Goal: Task Accomplishment & Management: Use online tool/utility

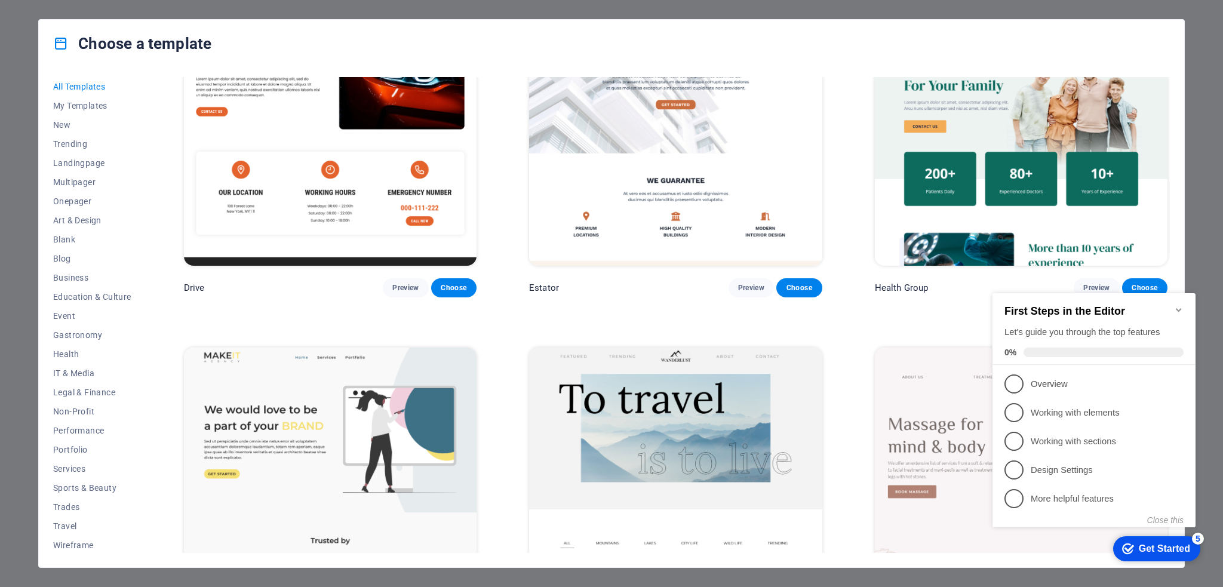
scroll to position [3284, 0]
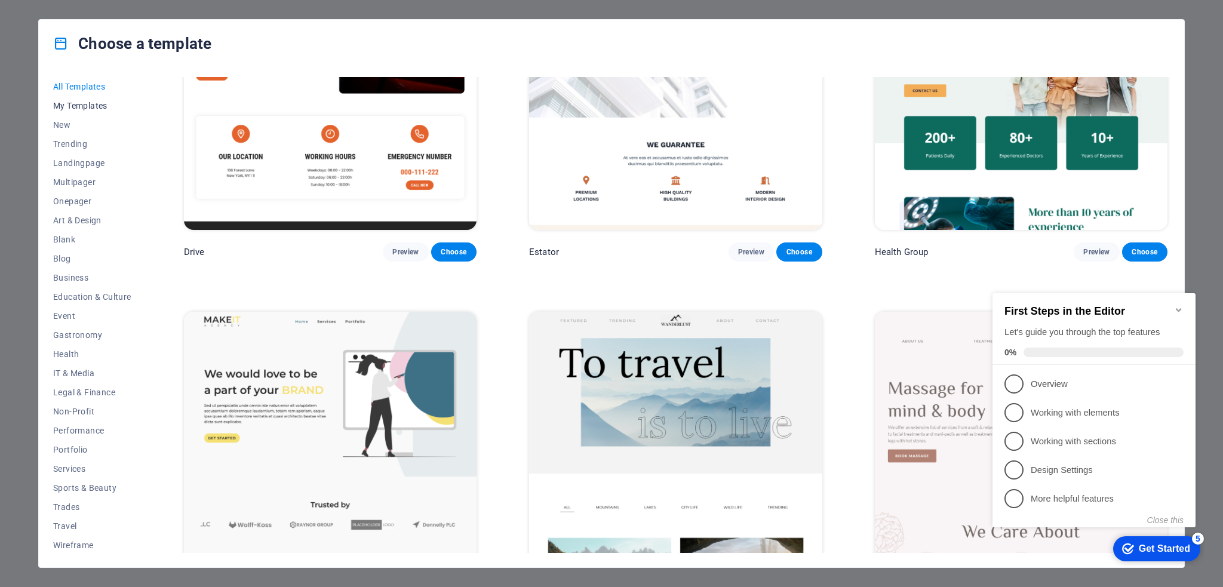
click at [69, 102] on span "My Templates" at bounding box center [92, 106] width 78 height 10
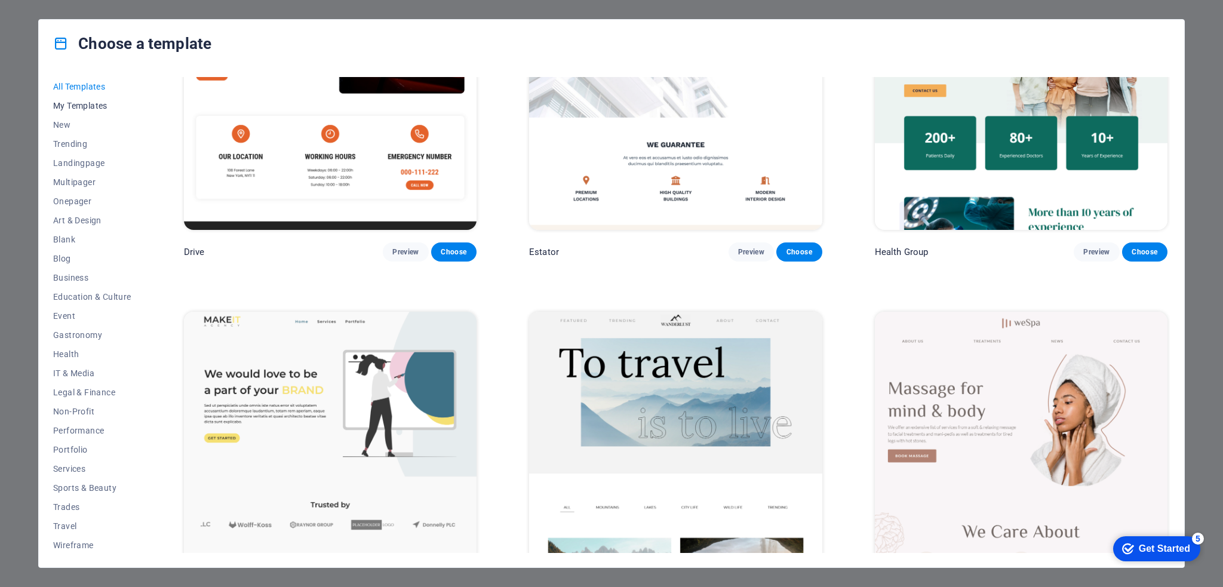
scroll to position [0, 0]
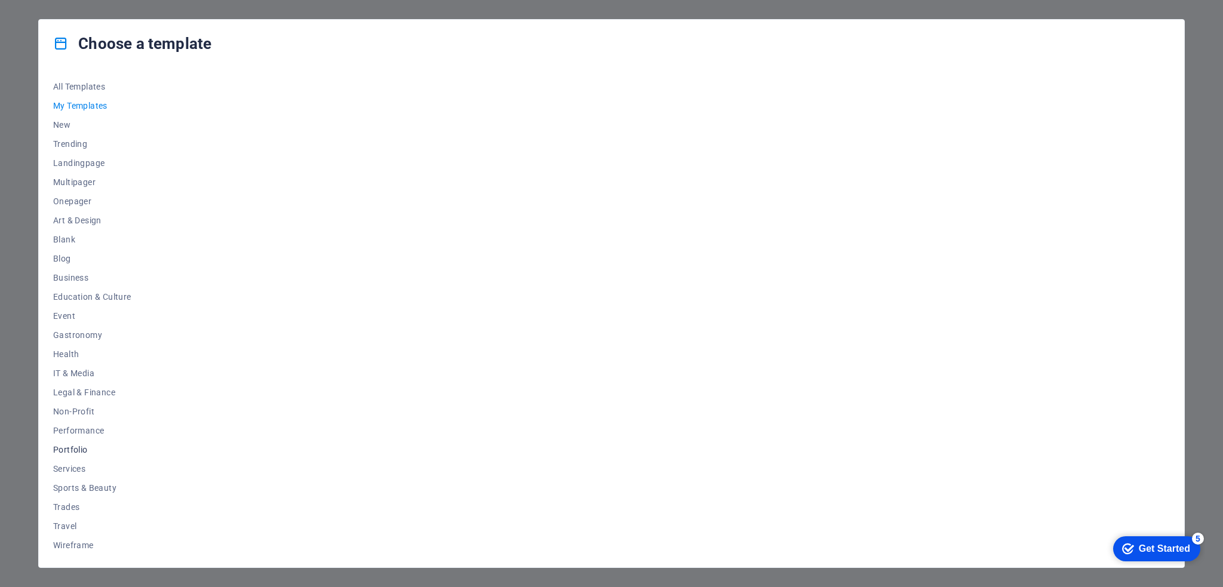
click at [66, 451] on span "Portfolio" at bounding box center [92, 450] width 78 height 10
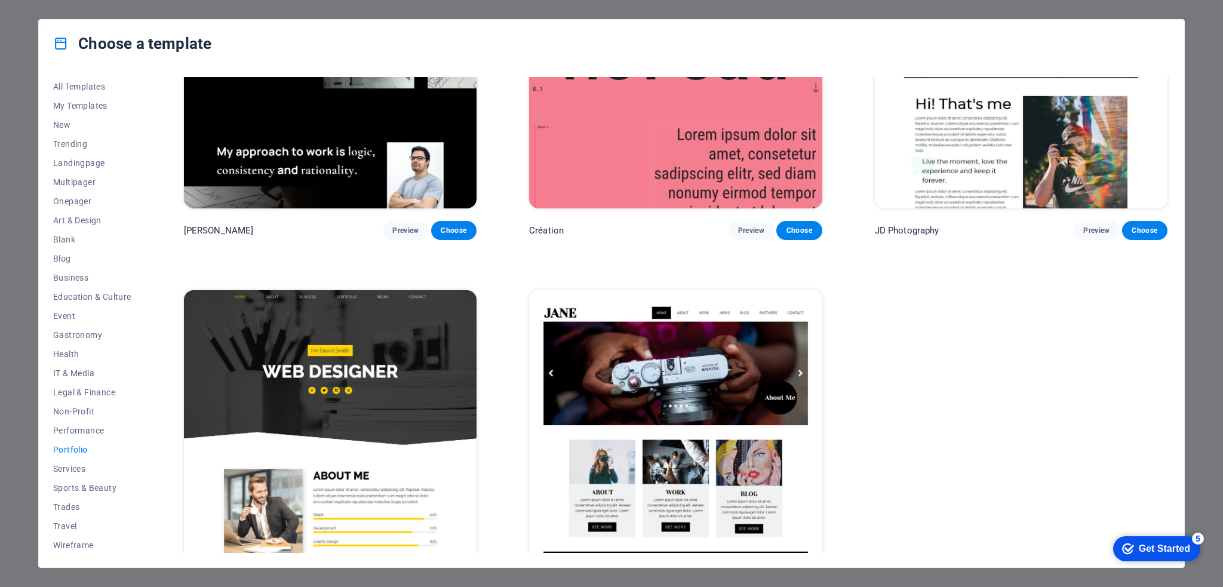
scroll to position [527, 0]
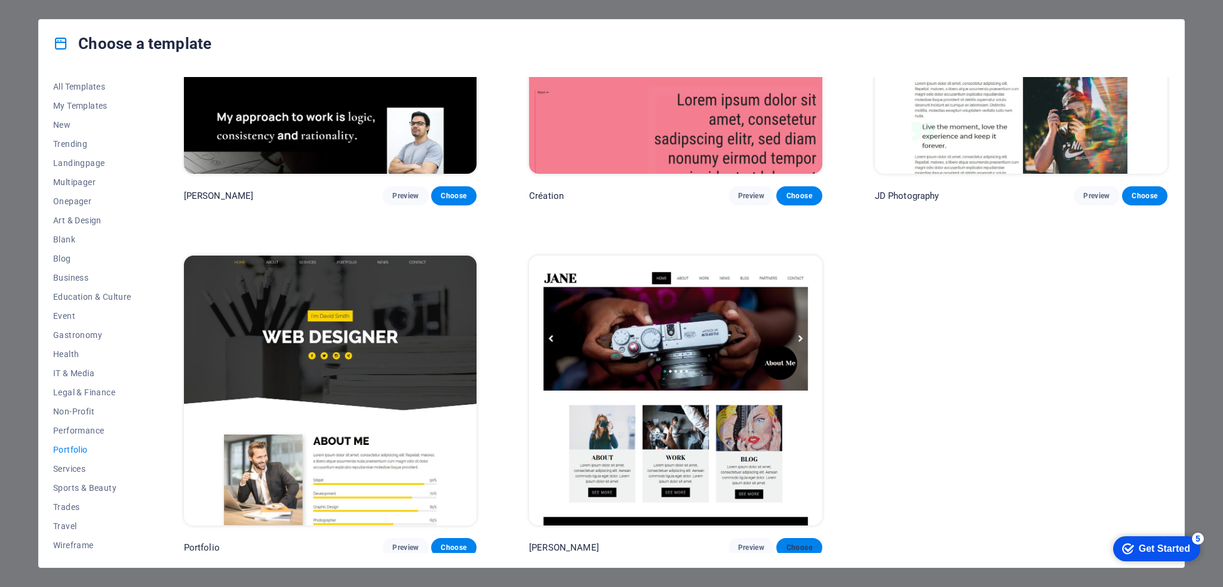
click at [795, 543] on span "Choose" at bounding box center [799, 548] width 26 height 10
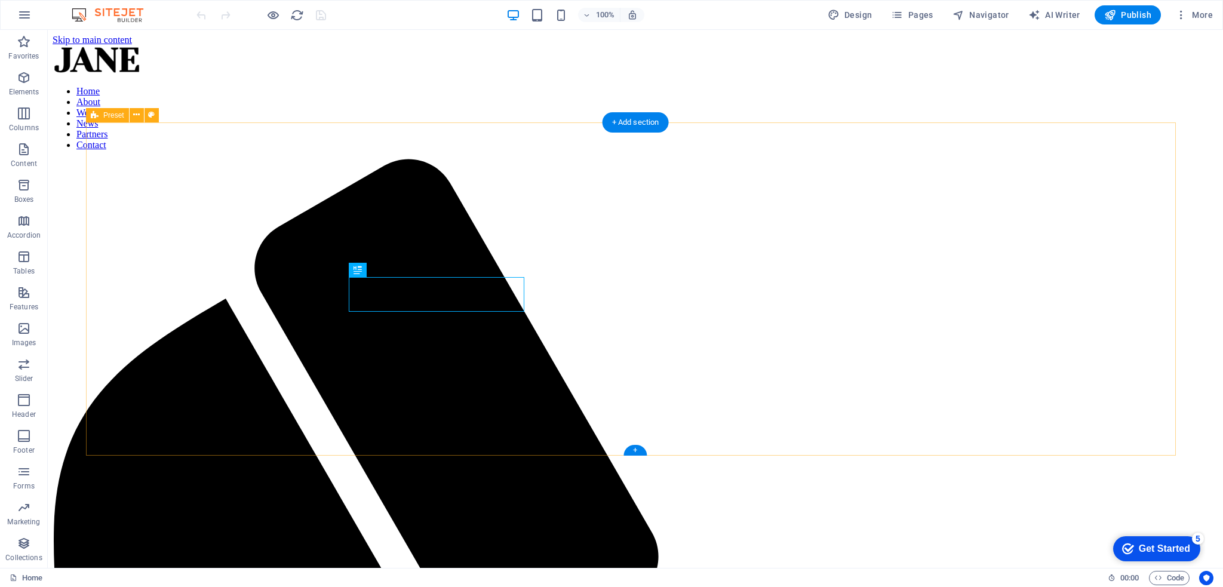
scroll to position [483, 0]
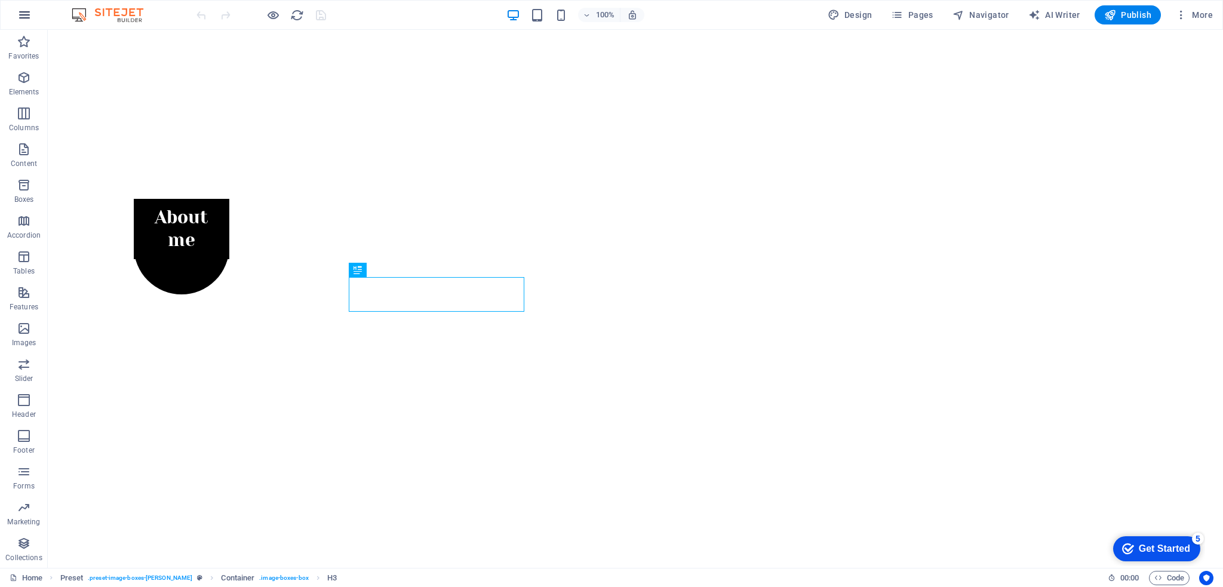
click at [22, 16] on icon "button" at bounding box center [24, 15] width 14 height 14
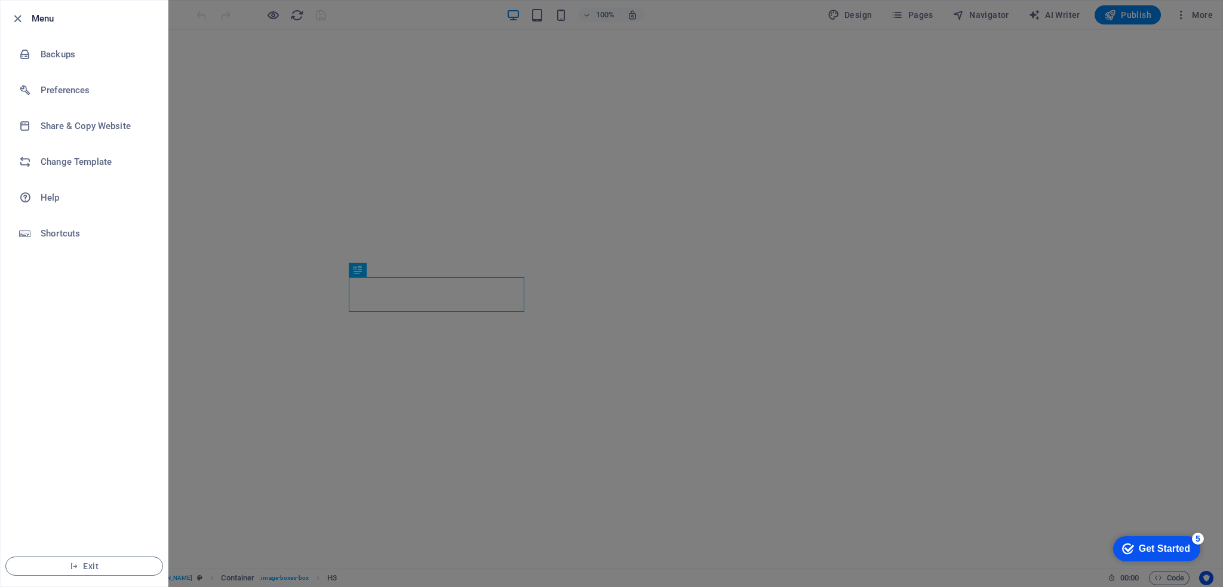
click at [282, 156] on div at bounding box center [611, 293] width 1223 height 587
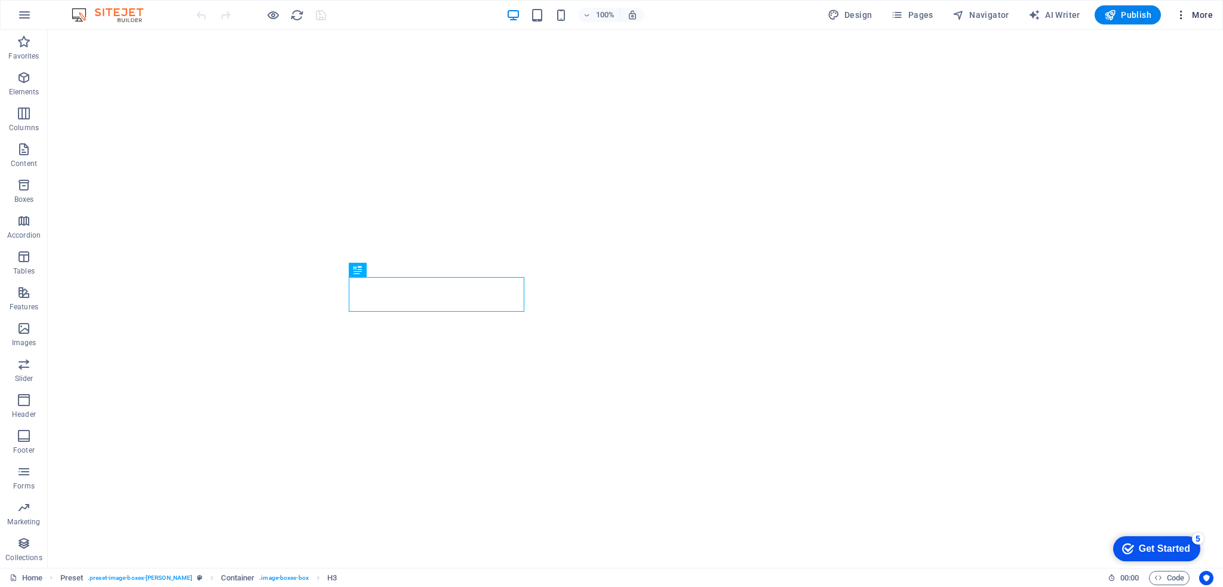
click at [1200, 17] on span "More" at bounding box center [1194, 15] width 38 height 12
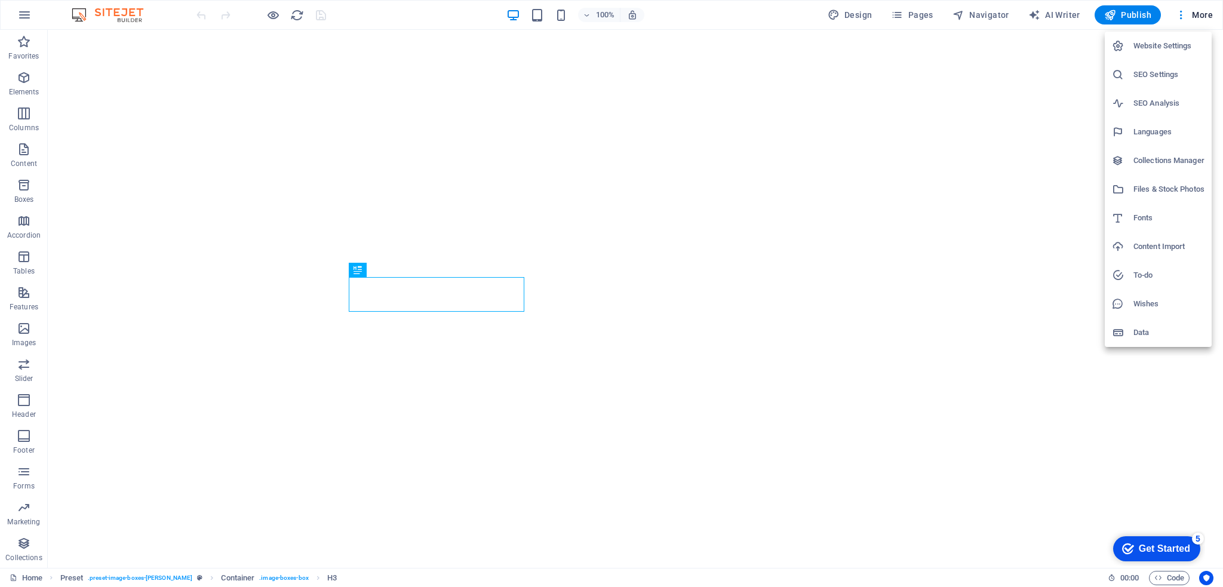
click at [995, 177] on div at bounding box center [611, 293] width 1223 height 587
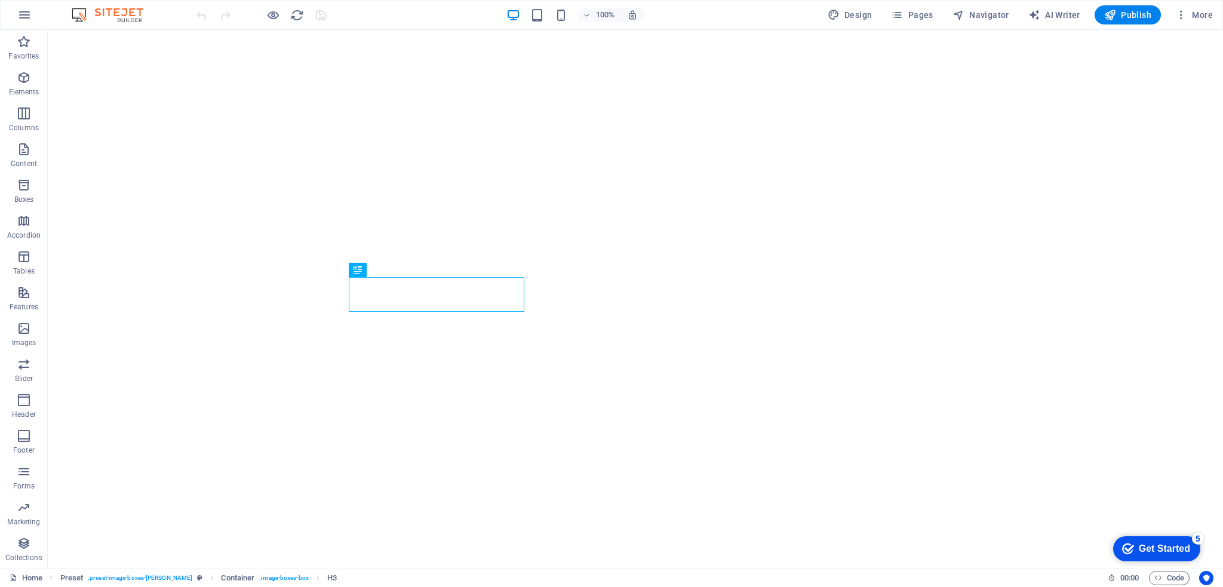
click at [126, 13] on img at bounding box center [114, 15] width 90 height 14
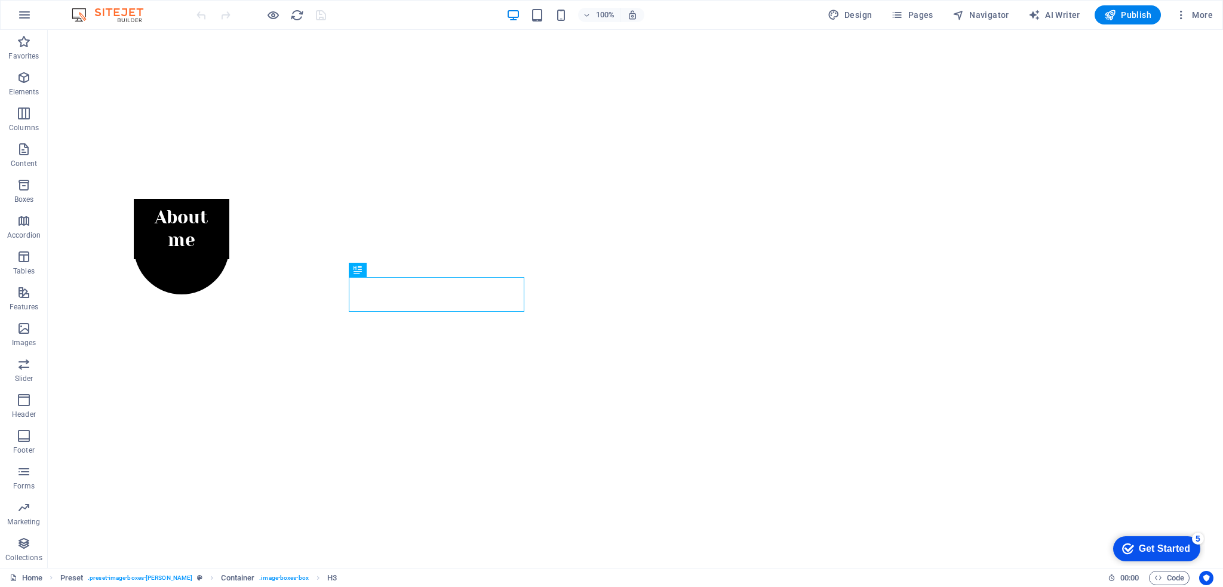
click at [1161, 547] on div "Get Started" at bounding box center [1164, 548] width 51 height 11
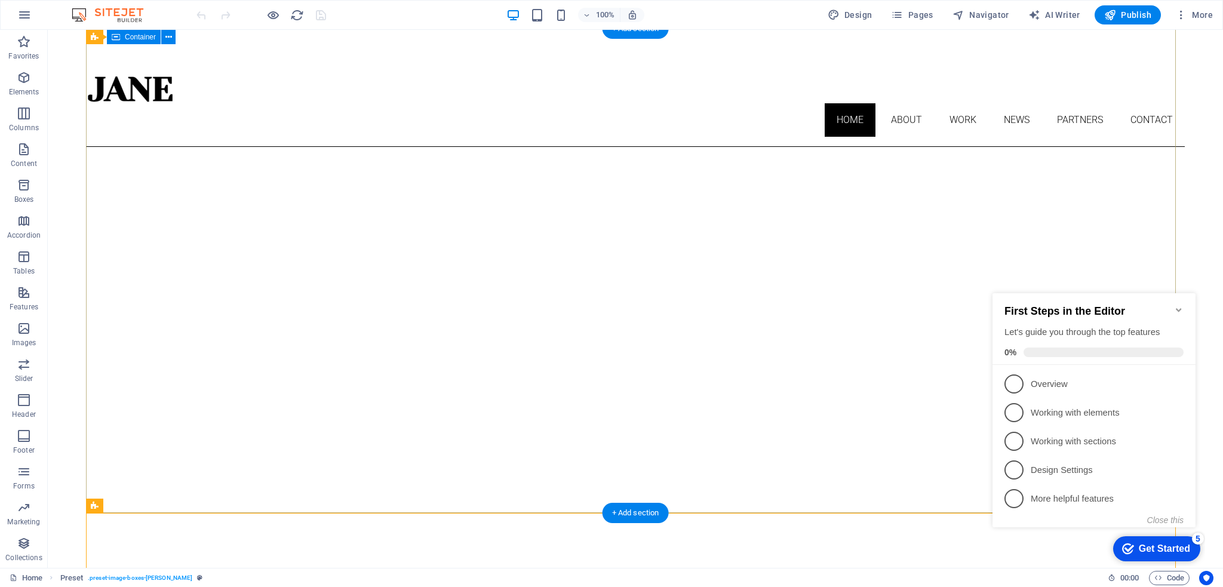
scroll to position [0, 0]
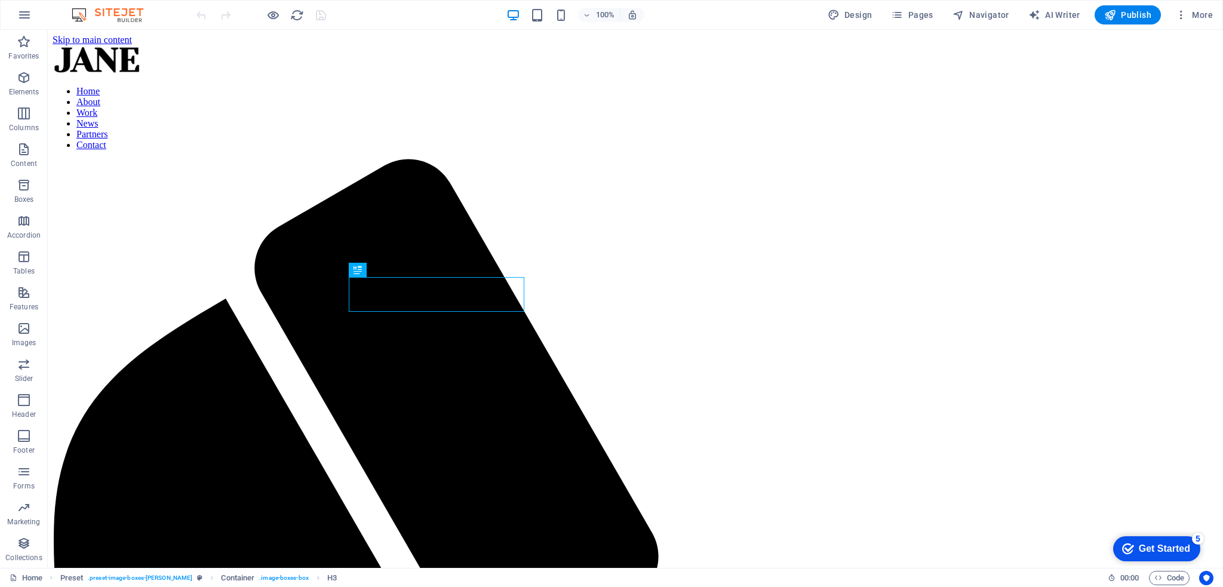
scroll to position [483, 0]
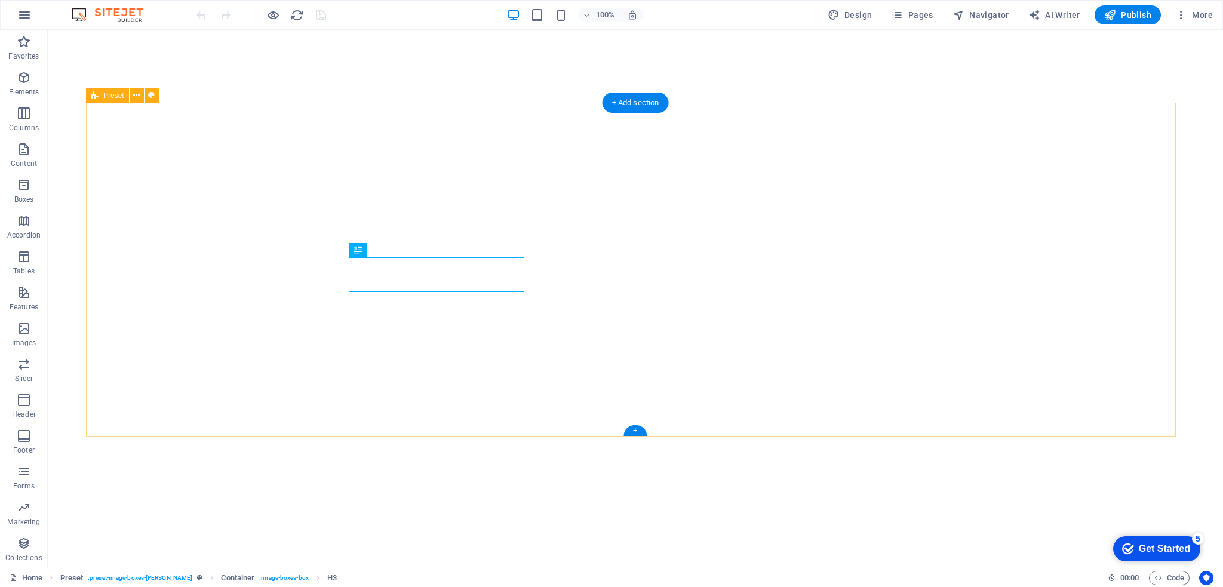
scroll to position [550, 0]
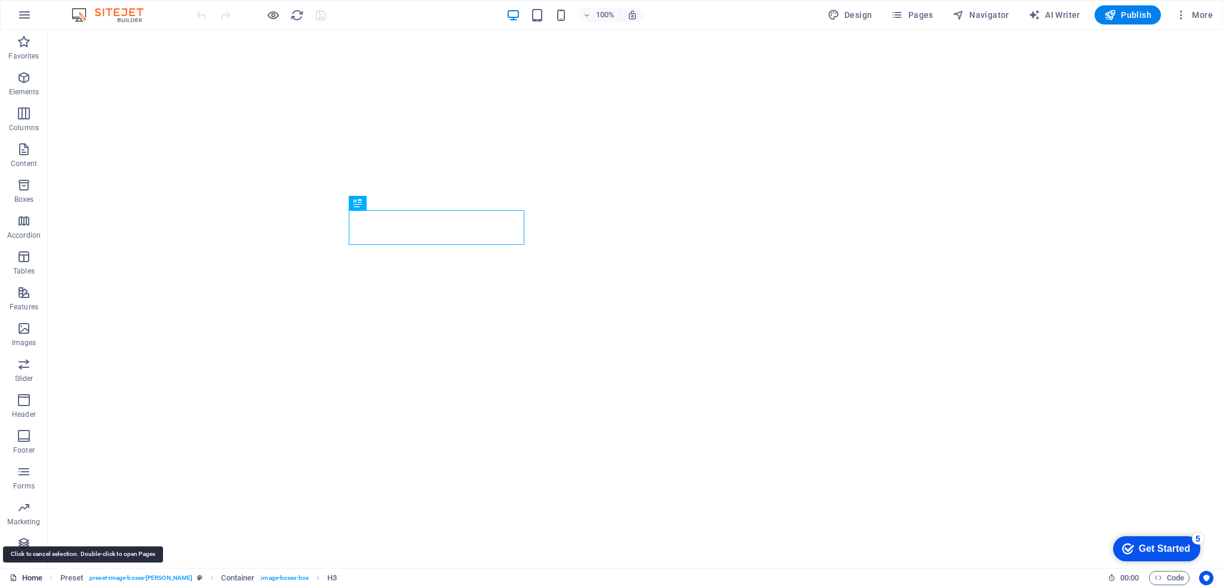
click at [29, 577] on link "Home" at bounding box center [26, 578] width 33 height 14
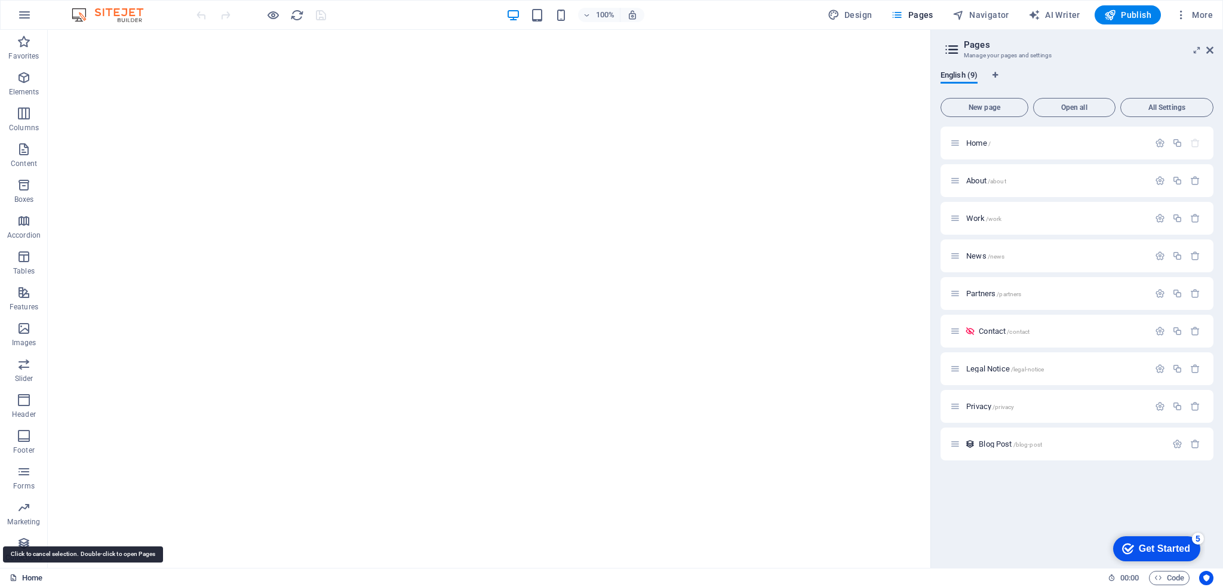
click at [29, 576] on link "Home" at bounding box center [26, 578] width 33 height 14
click at [32, 575] on link "Home" at bounding box center [26, 578] width 33 height 14
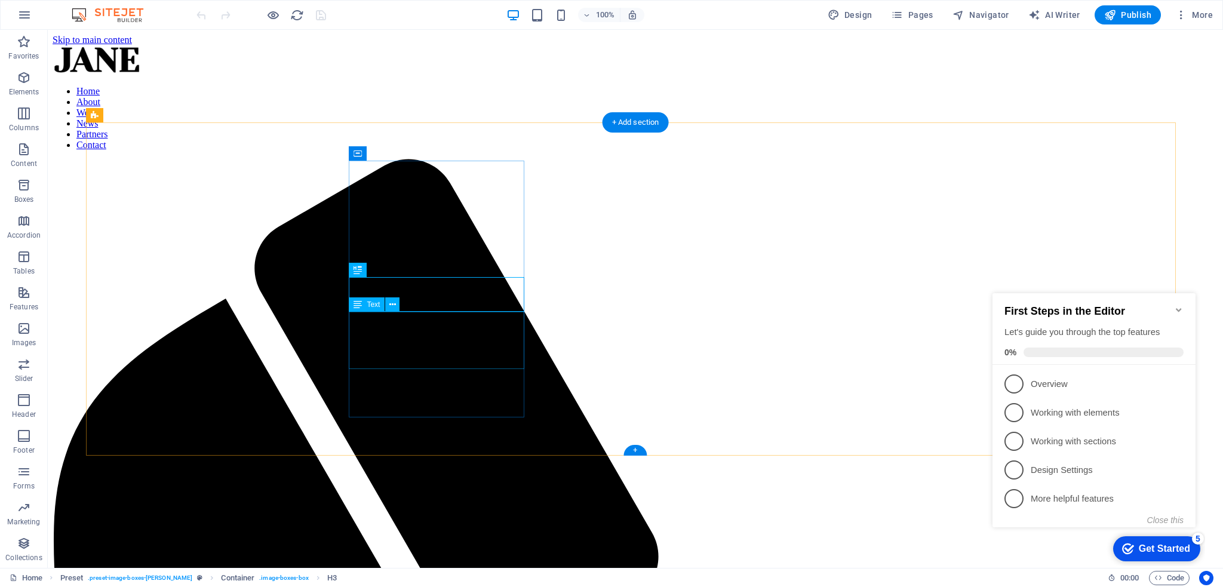
scroll to position [483, 0]
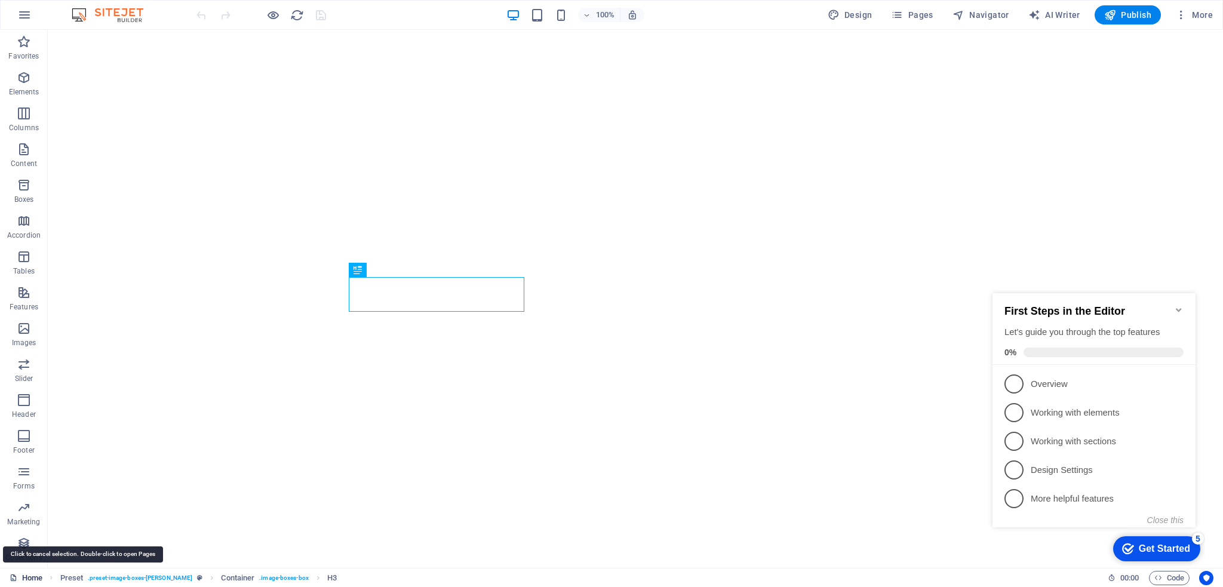
click at [28, 577] on link "Home" at bounding box center [26, 578] width 33 height 14
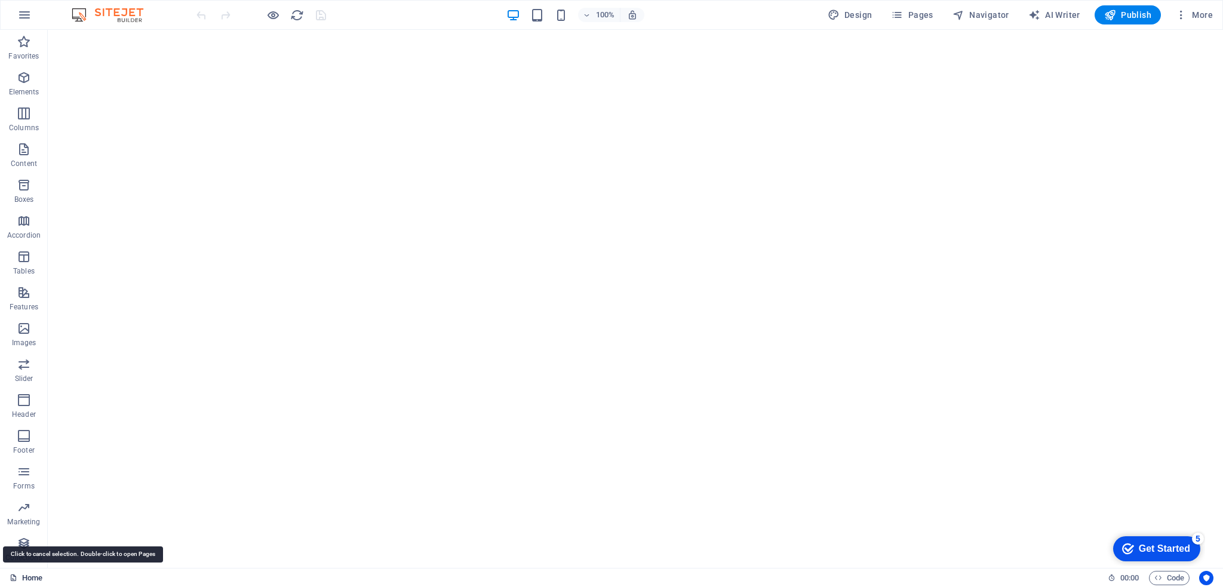
click at [28, 577] on link "Home" at bounding box center [26, 578] width 33 height 14
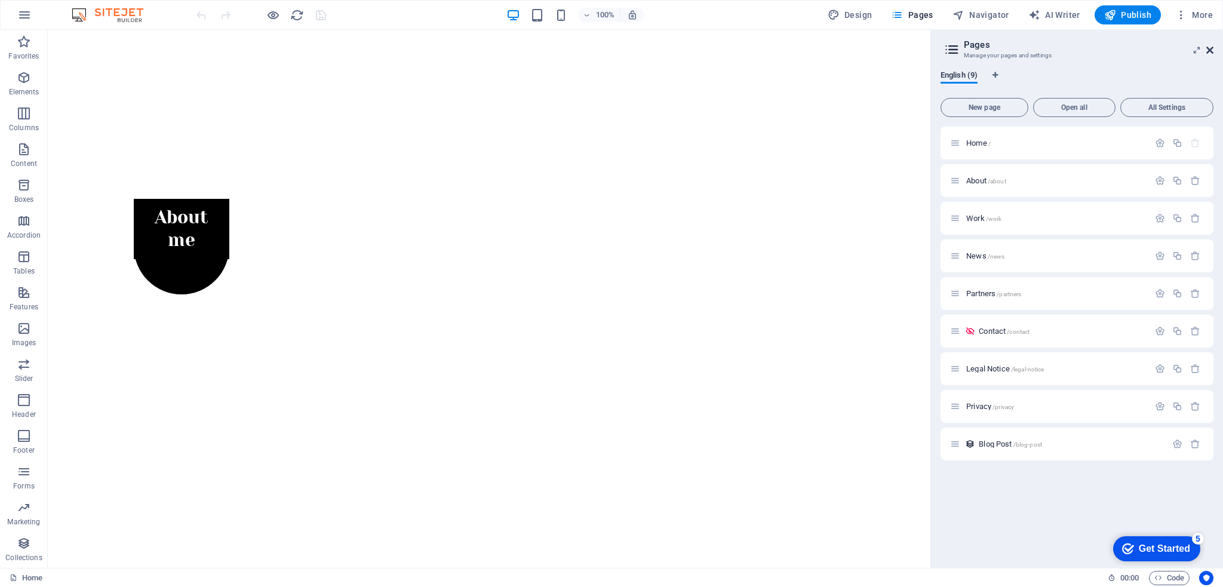
click at [1209, 48] on icon at bounding box center [1209, 50] width 7 height 10
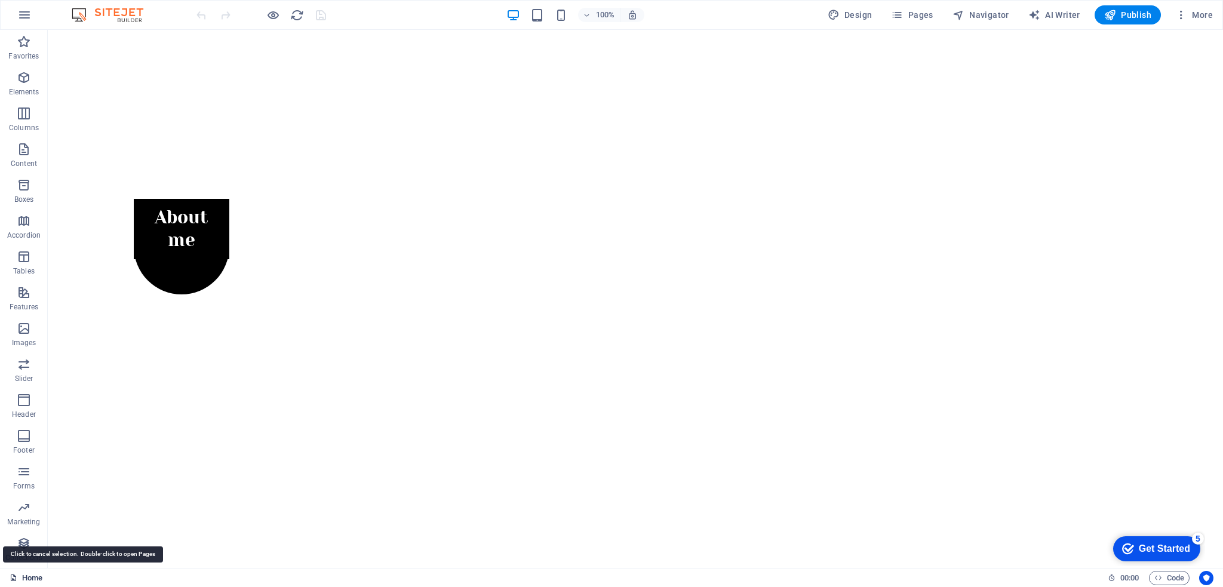
click at [36, 579] on link "Home" at bounding box center [26, 578] width 33 height 14
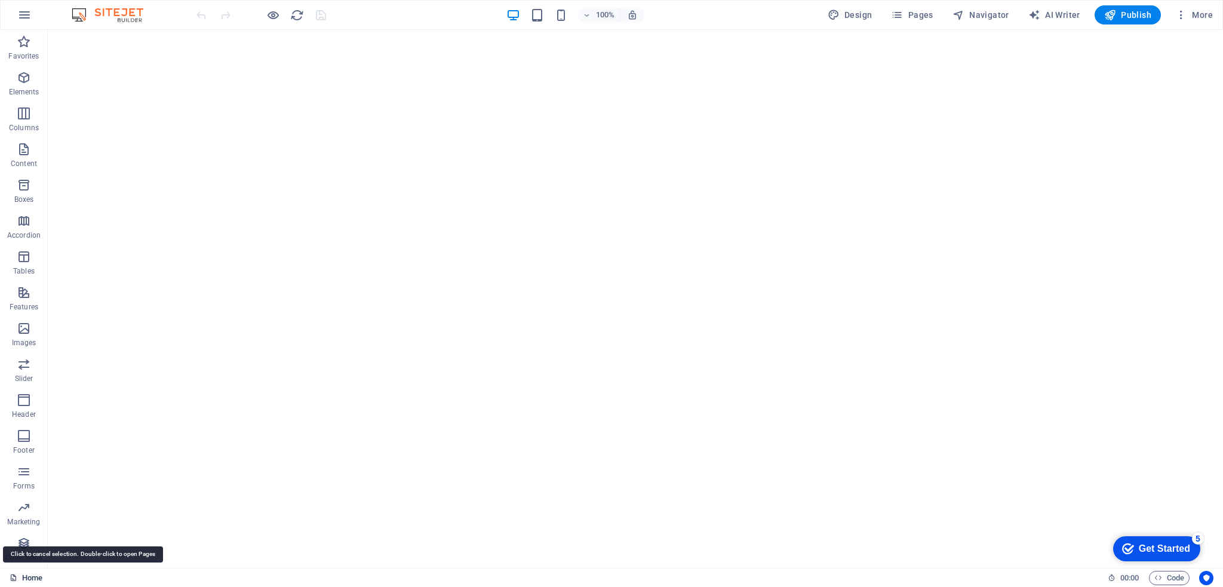
click at [22, 580] on link "Home" at bounding box center [26, 578] width 33 height 14
click at [16, 545] on span "Collections" at bounding box center [24, 550] width 48 height 29
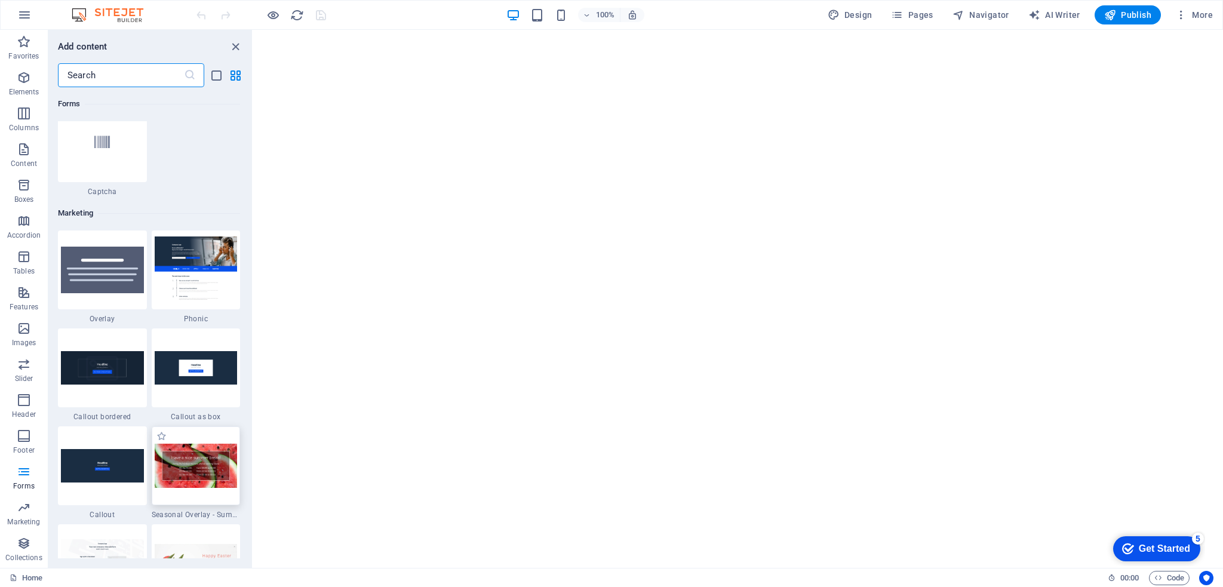
scroll to position [9735, 0]
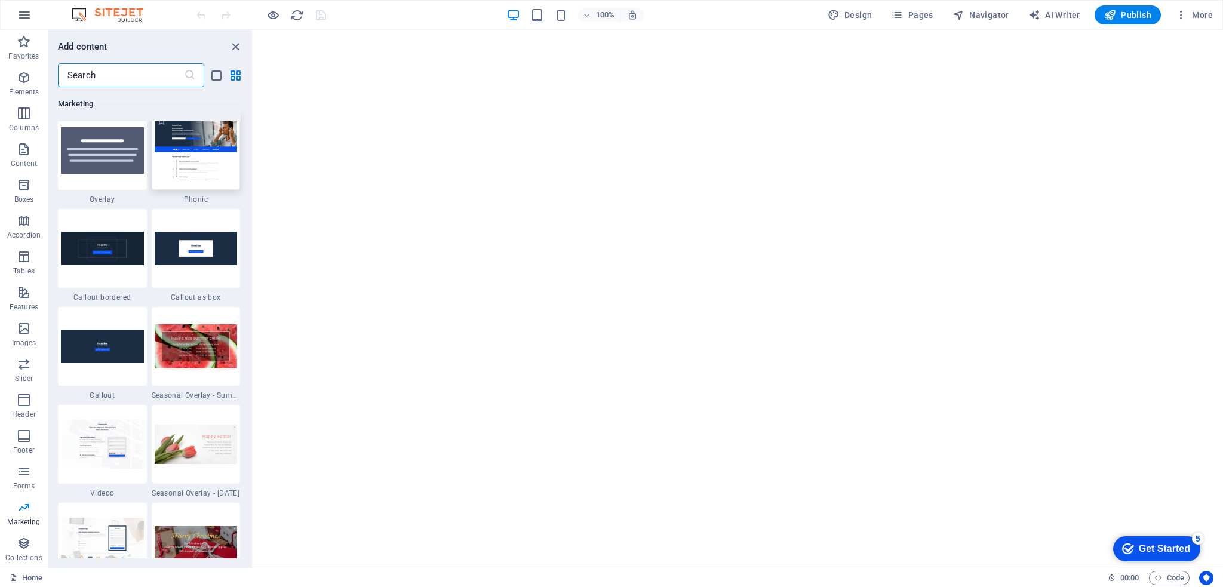
click at [193, 162] on img at bounding box center [196, 150] width 83 height 66
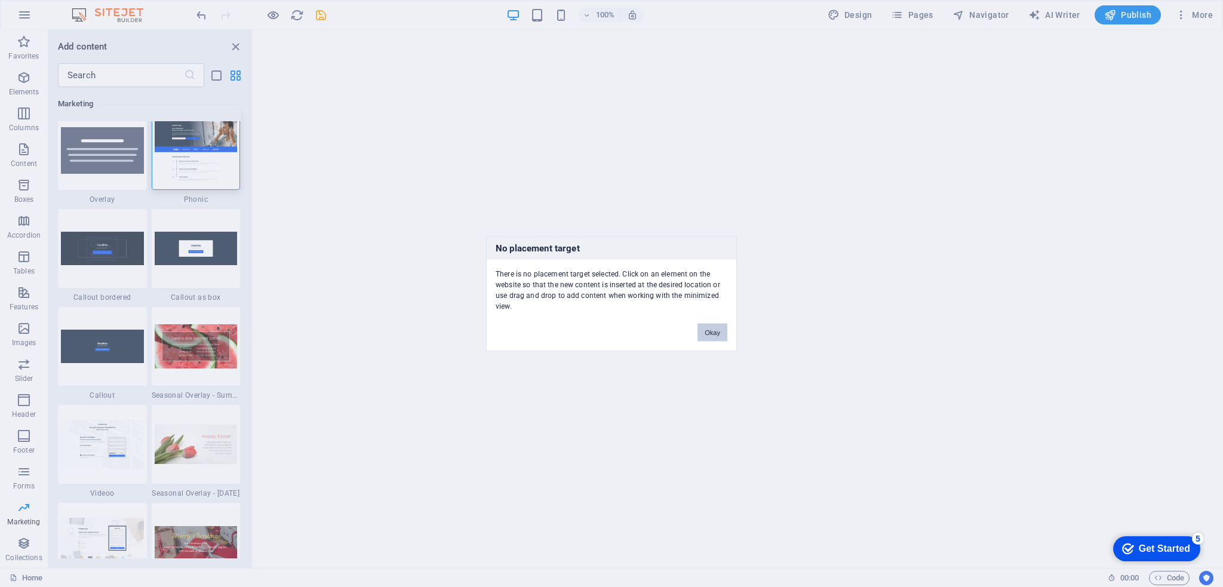
click at [706, 333] on button "Okay" at bounding box center [712, 332] width 30 height 18
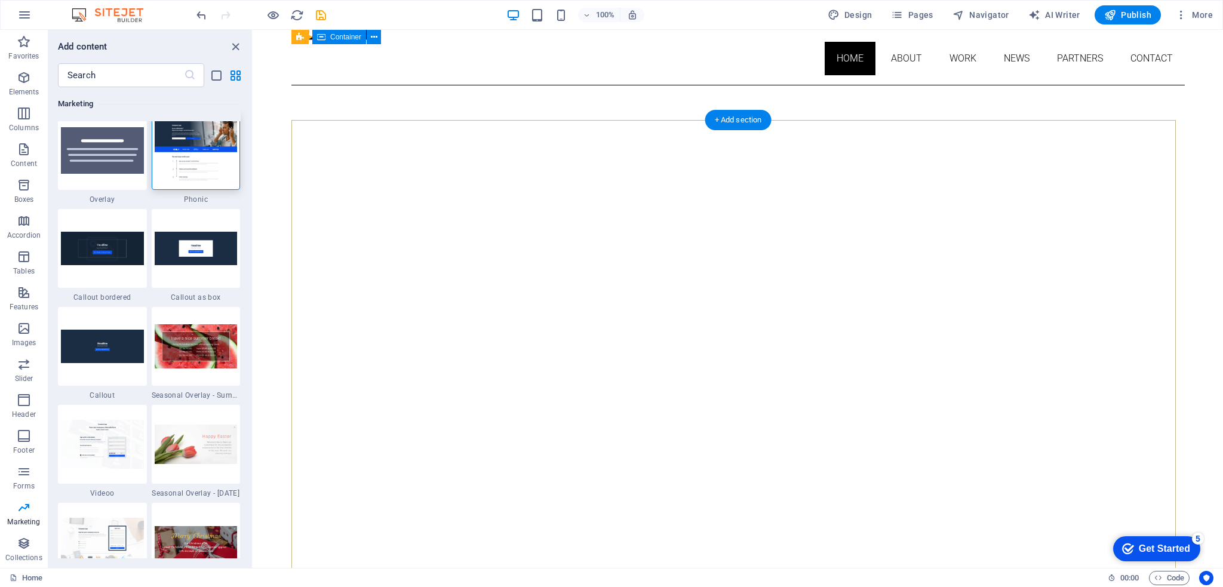
scroll to position [0, 0]
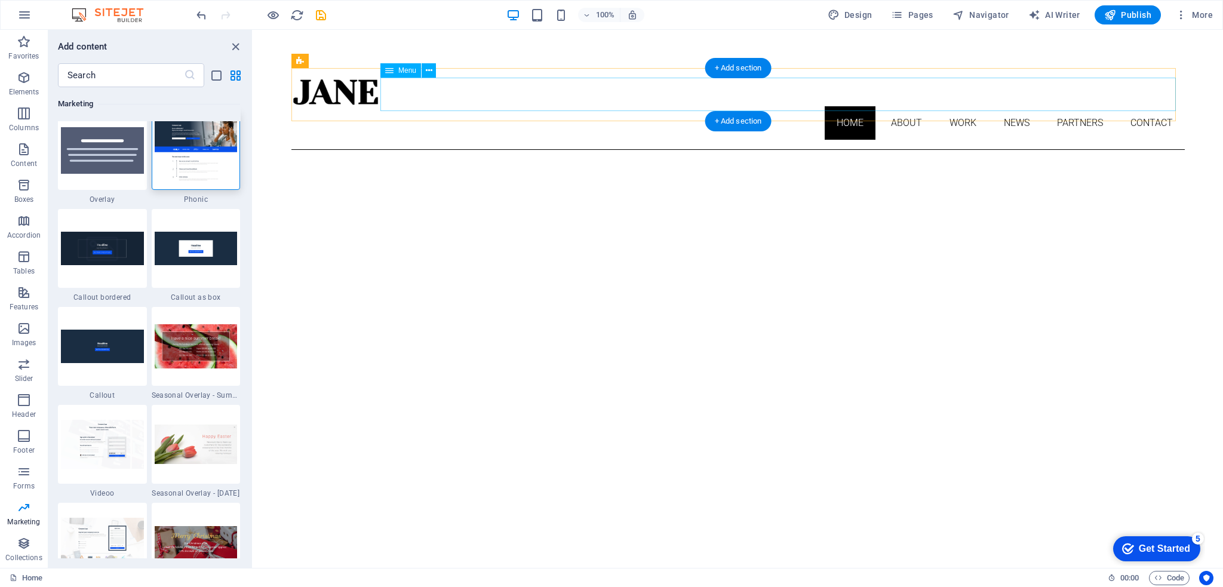
click at [893, 106] on nav "Home About Work News Partners Contact" at bounding box center [737, 122] width 893 height 33
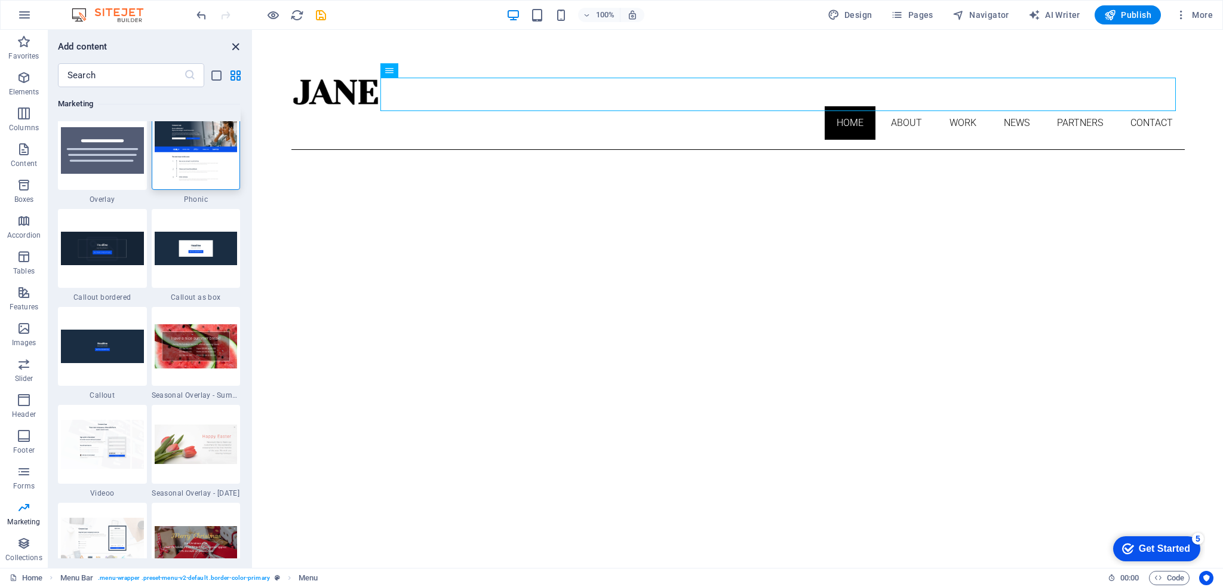
click at [238, 42] on icon "close panel" at bounding box center [236, 47] width 14 height 14
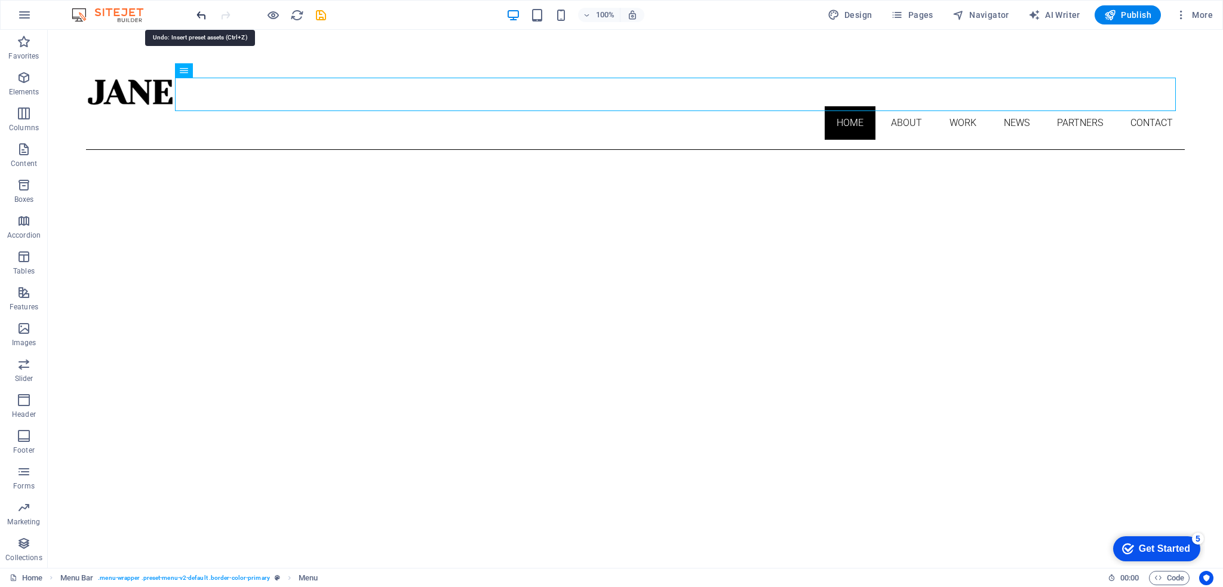
click at [204, 13] on icon "undo" at bounding box center [202, 15] width 14 height 14
click at [117, 17] on img at bounding box center [114, 15] width 90 height 14
click at [19, 16] on icon "button" at bounding box center [24, 15] width 14 height 14
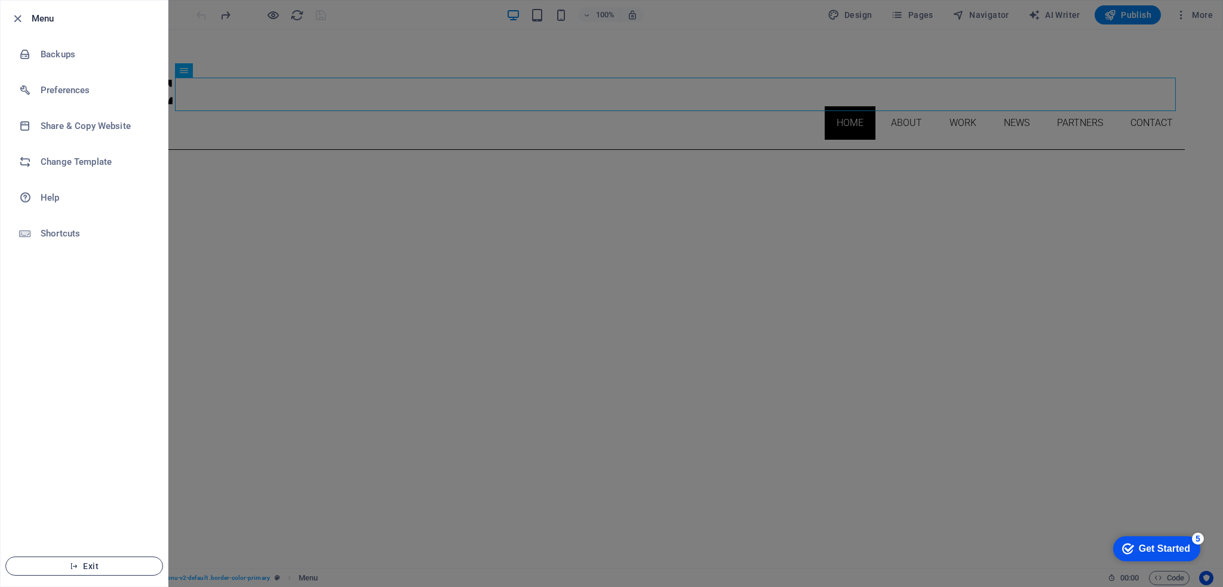
click at [81, 566] on span "Exit" at bounding box center [84, 566] width 137 height 10
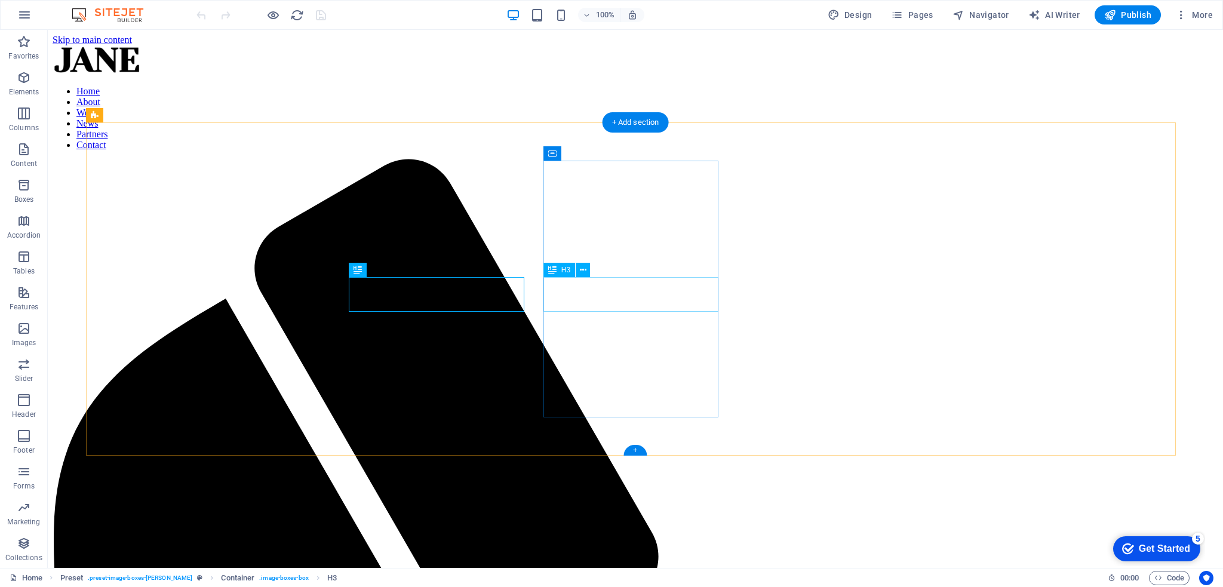
scroll to position [483, 0]
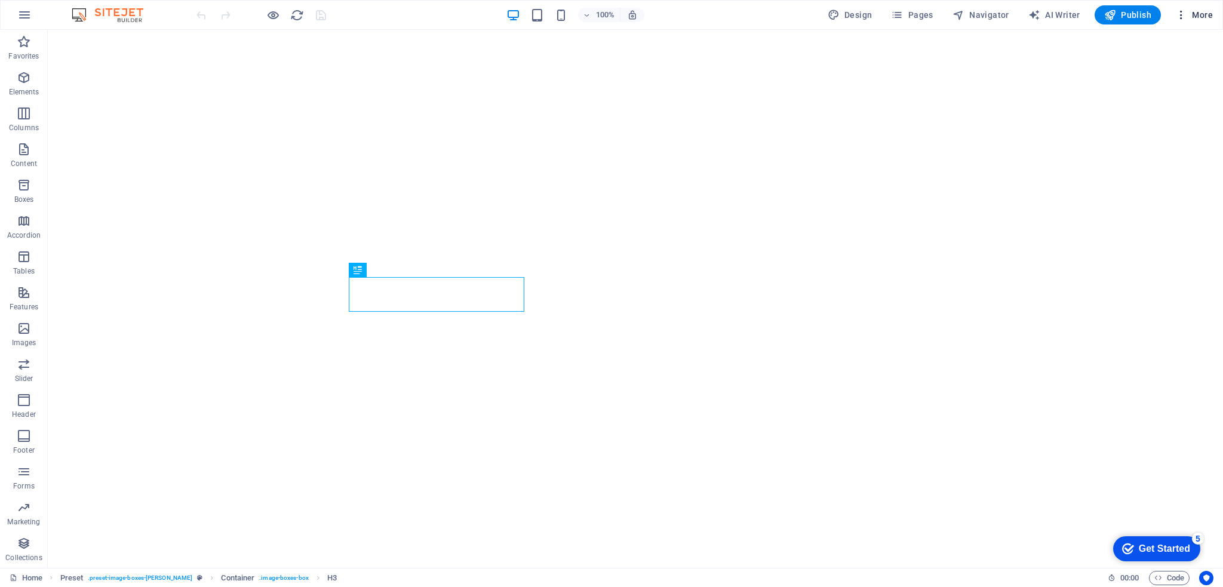
click at [1182, 17] on icon "button" at bounding box center [1181, 15] width 12 height 12
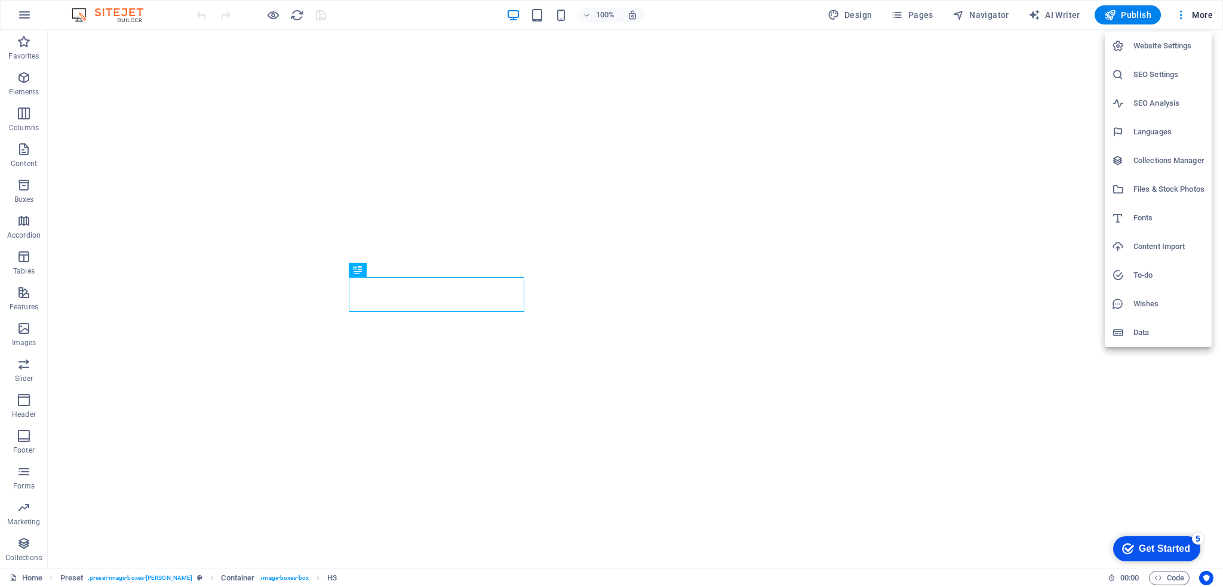
click at [1202, 576] on div at bounding box center [611, 293] width 1223 height 587
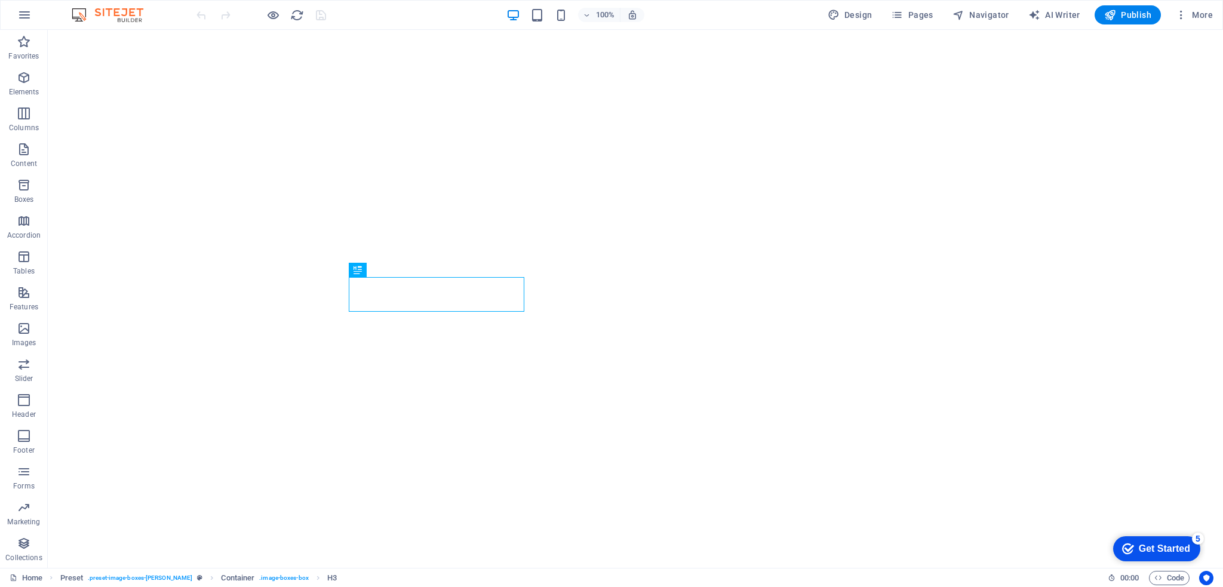
click at [1172, 546] on div "Get Started" at bounding box center [1164, 548] width 51 height 11
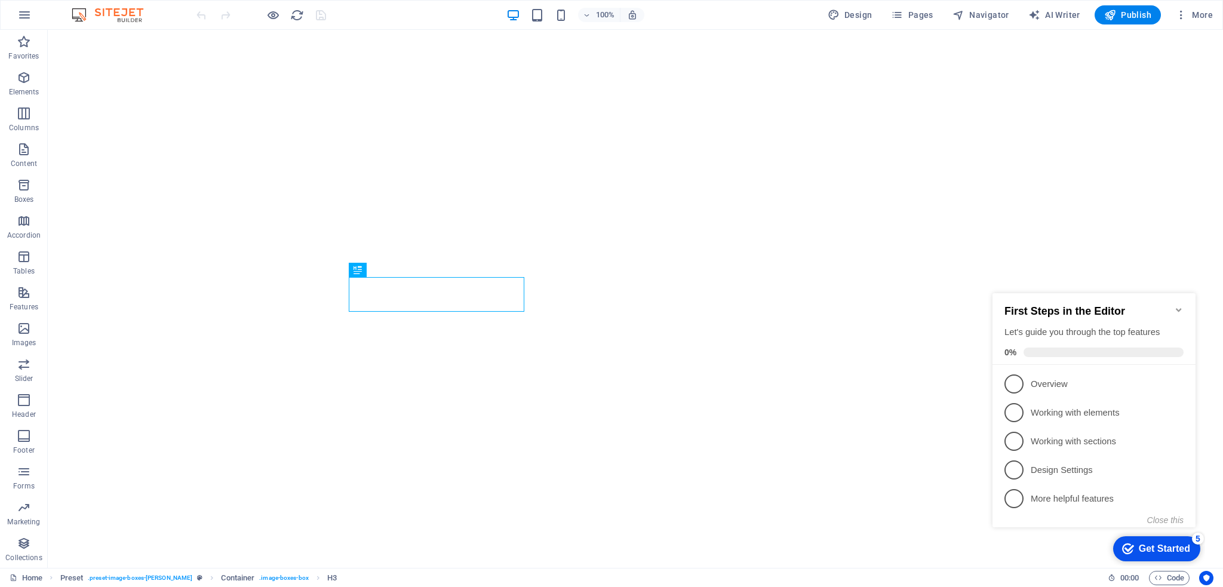
click at [1182, 305] on icon "Minimize checklist" at bounding box center [1179, 310] width 10 height 10
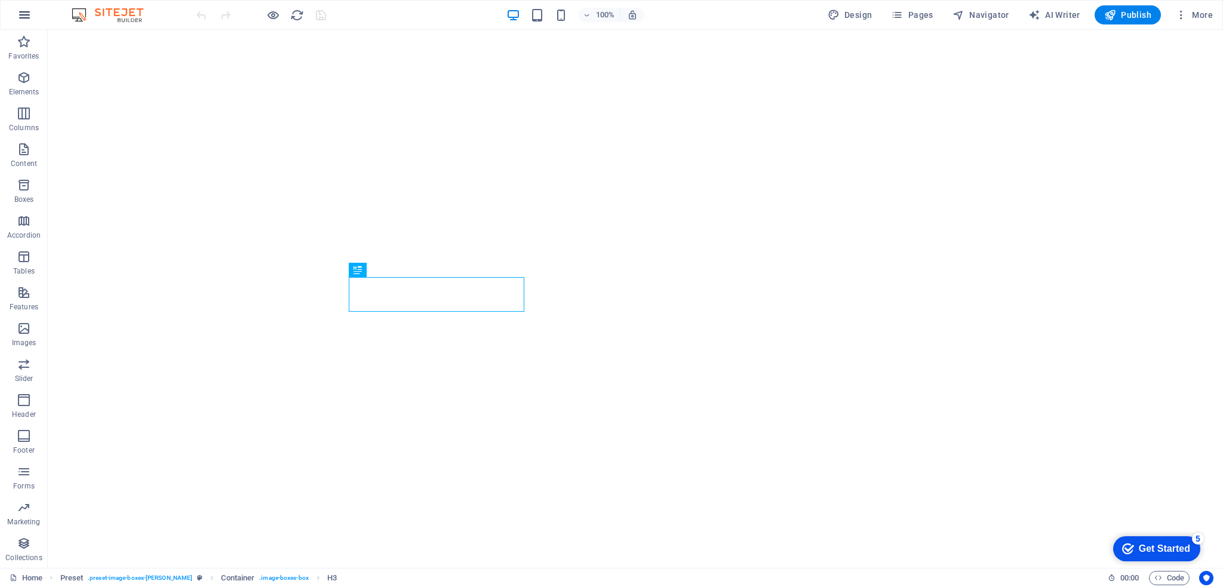
click at [27, 13] on icon "button" at bounding box center [24, 15] width 14 height 14
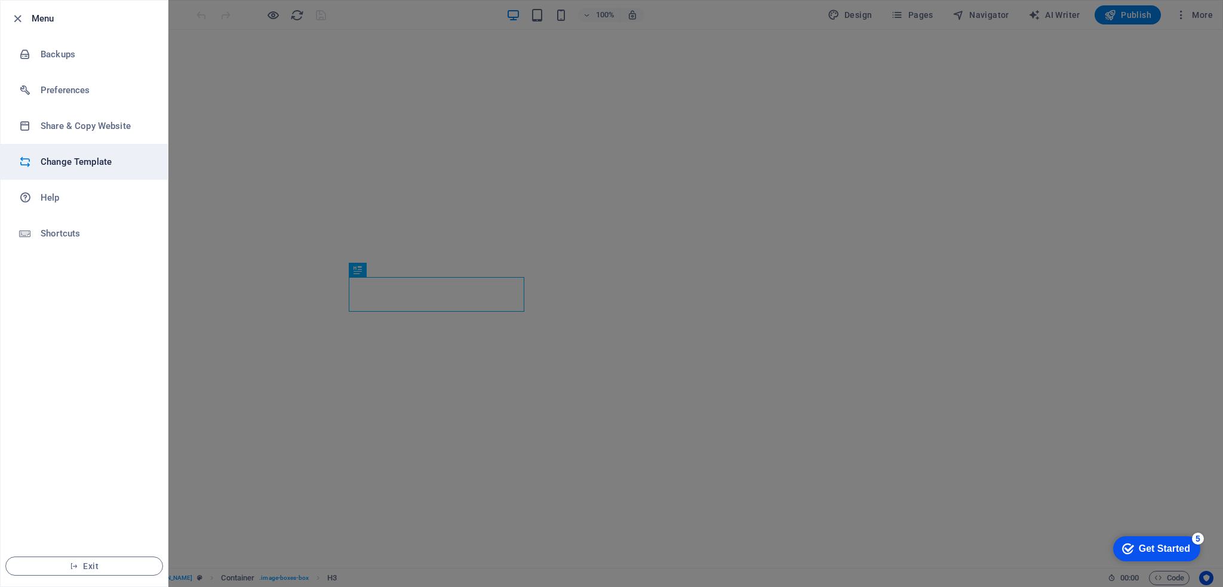
click at [42, 159] on h6 "Change Template" at bounding box center [96, 162] width 110 height 14
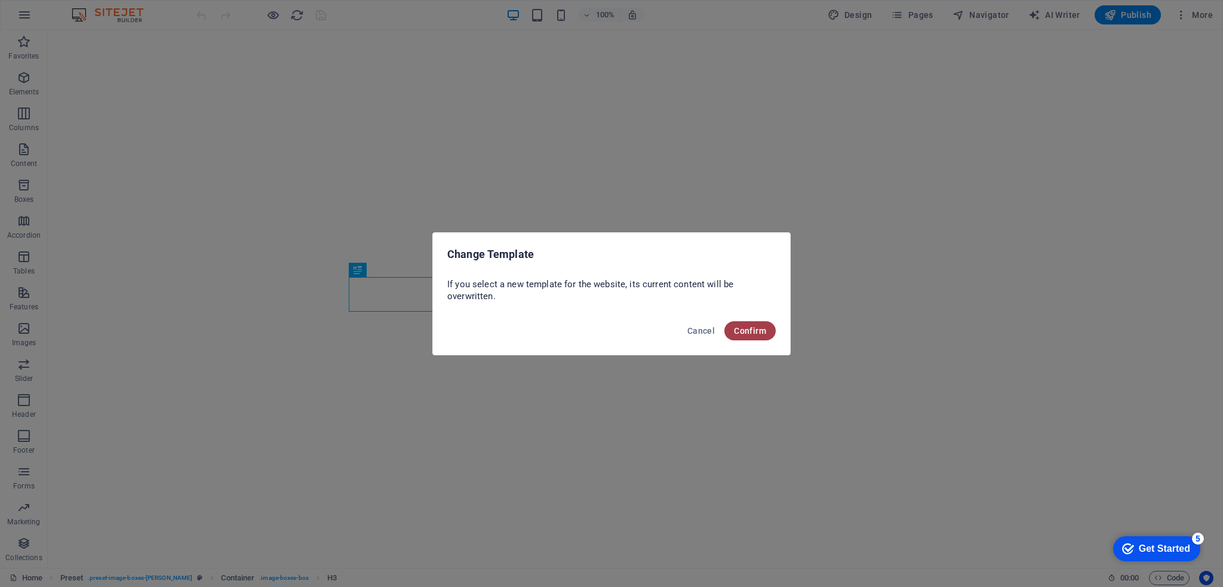
click at [749, 330] on span "Confirm" at bounding box center [750, 331] width 32 height 10
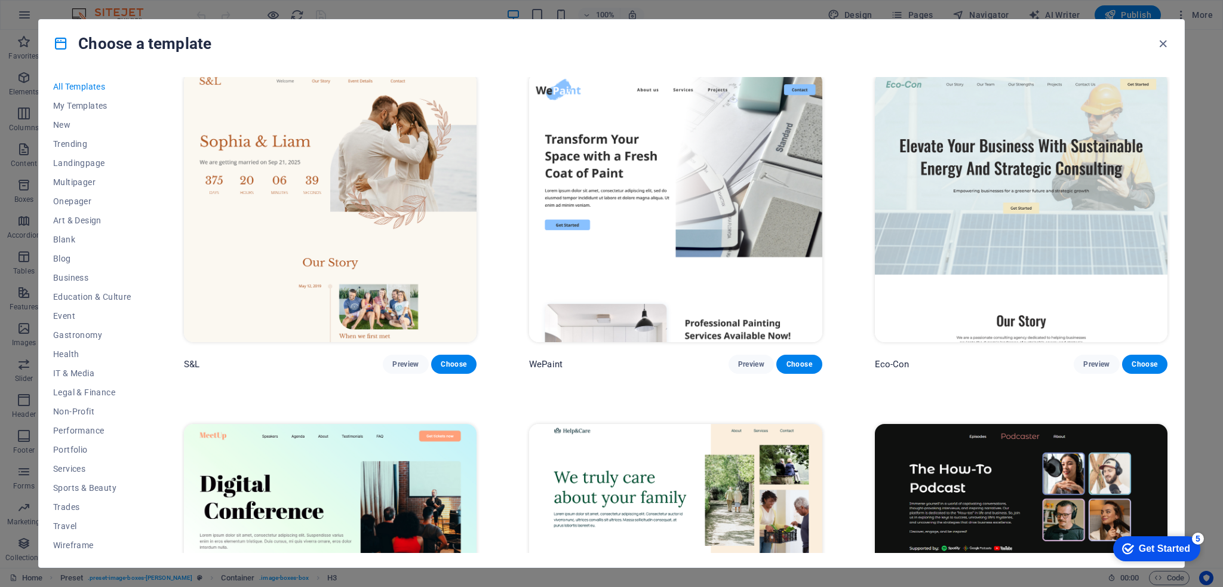
scroll to position [716, 0]
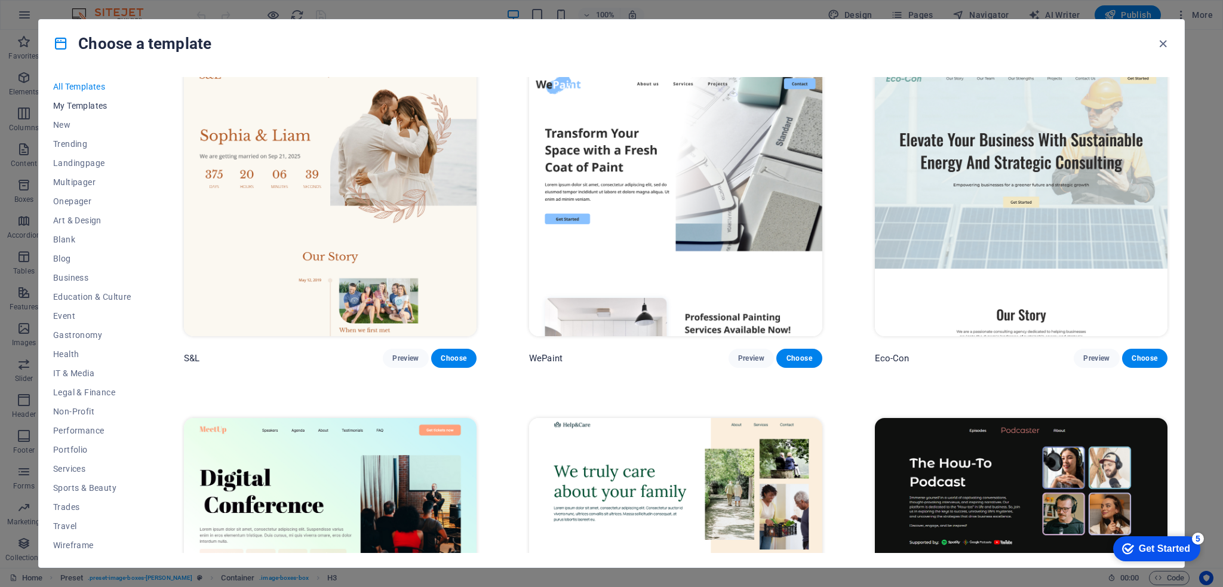
click at [79, 104] on span "My Templates" at bounding box center [92, 106] width 78 height 10
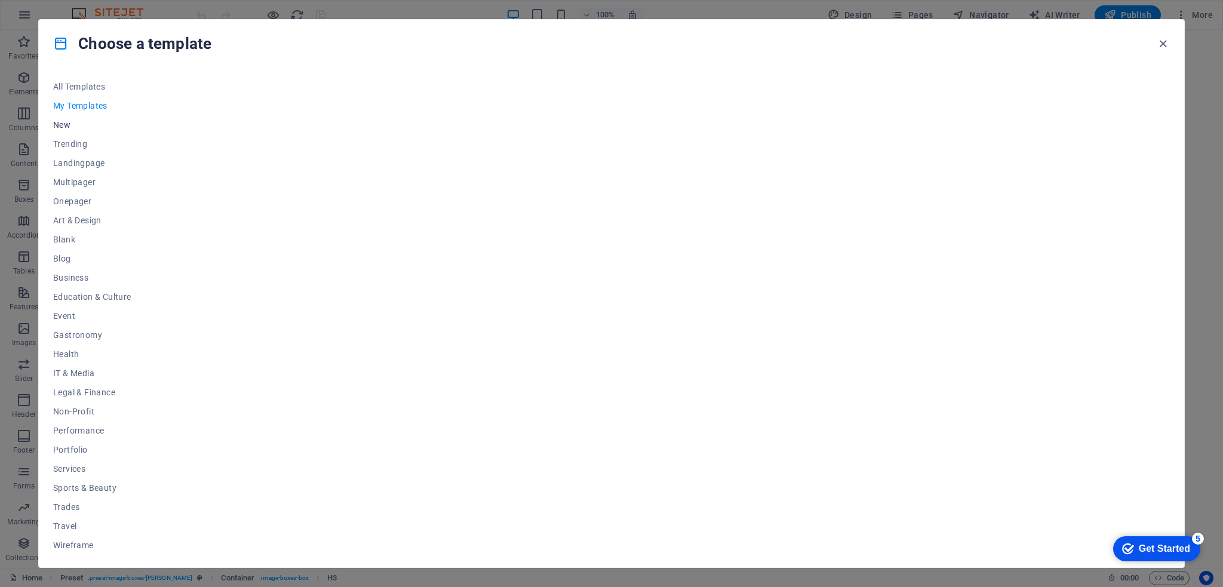
click at [66, 122] on span "New" at bounding box center [92, 125] width 78 height 10
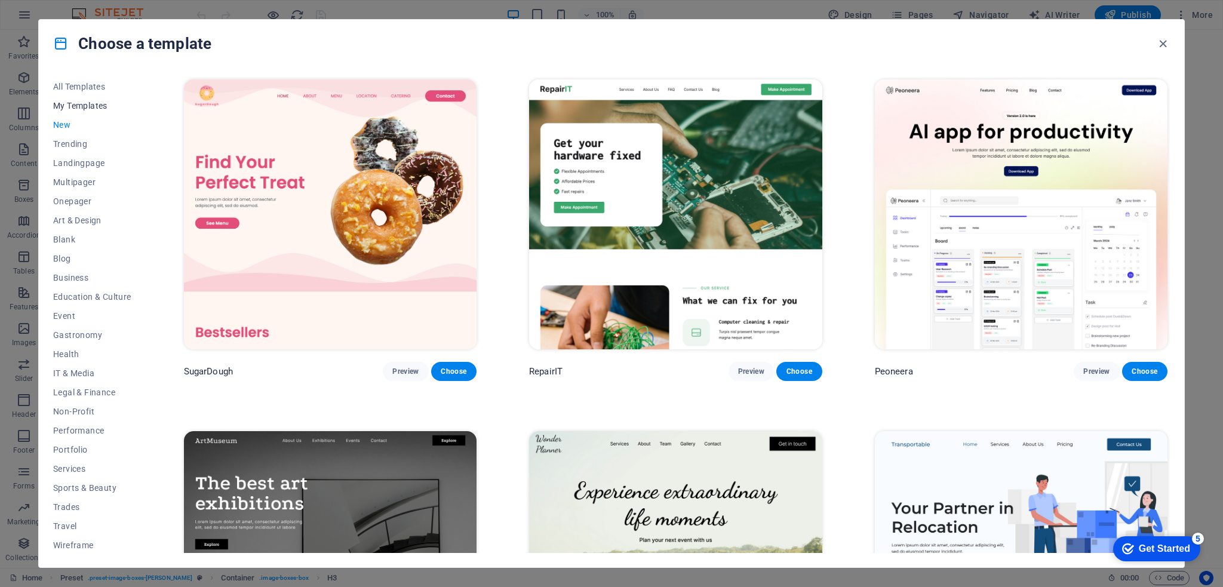
click at [87, 107] on span "My Templates" at bounding box center [92, 106] width 78 height 10
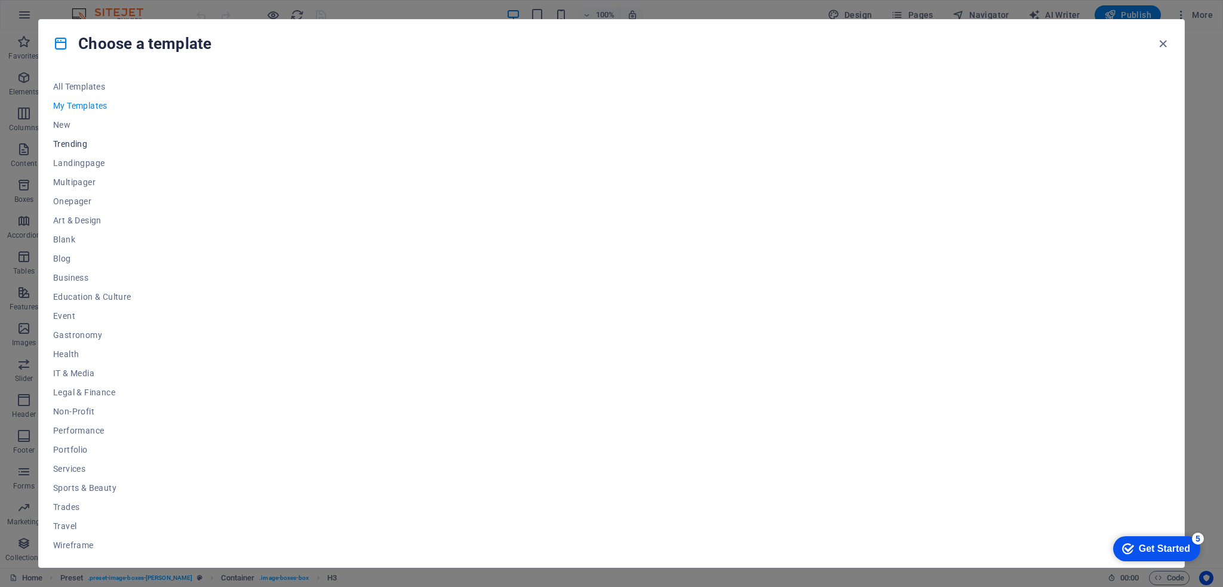
click at [70, 144] on span "Trending" at bounding box center [92, 144] width 78 height 10
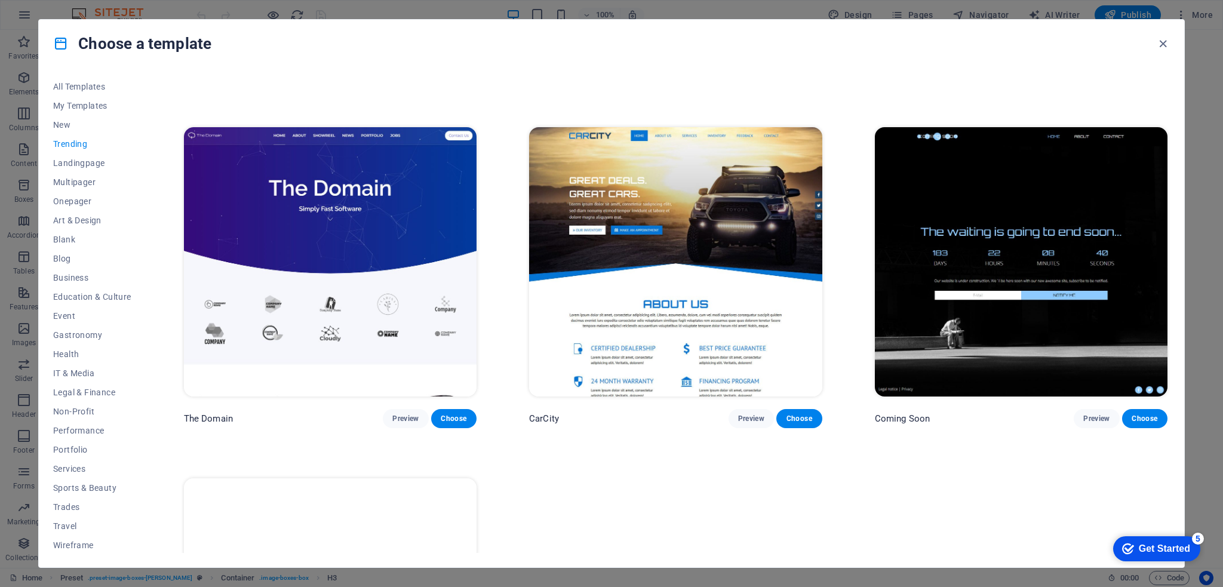
scroll to position [1340, 0]
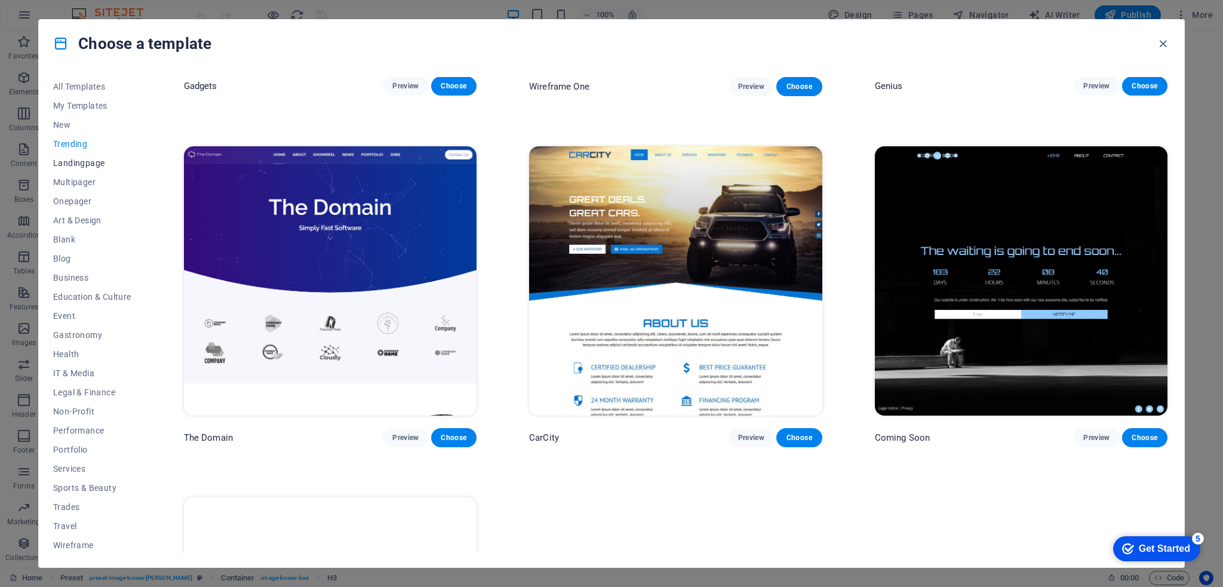
click at [74, 162] on span "Landingpage" at bounding box center [92, 163] width 78 height 10
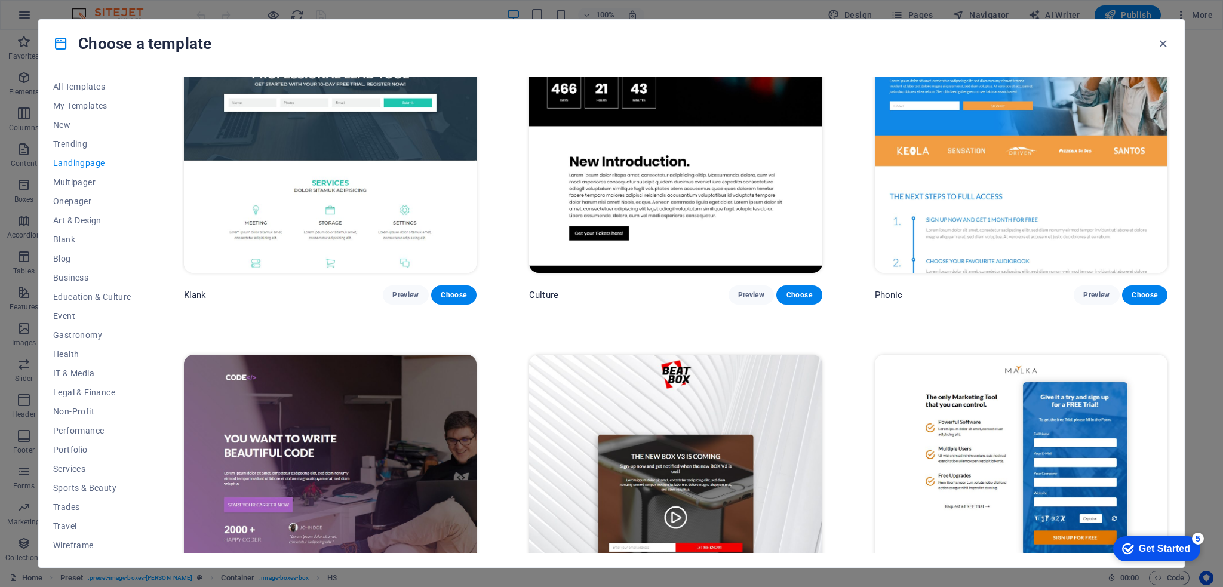
scroll to position [0, 0]
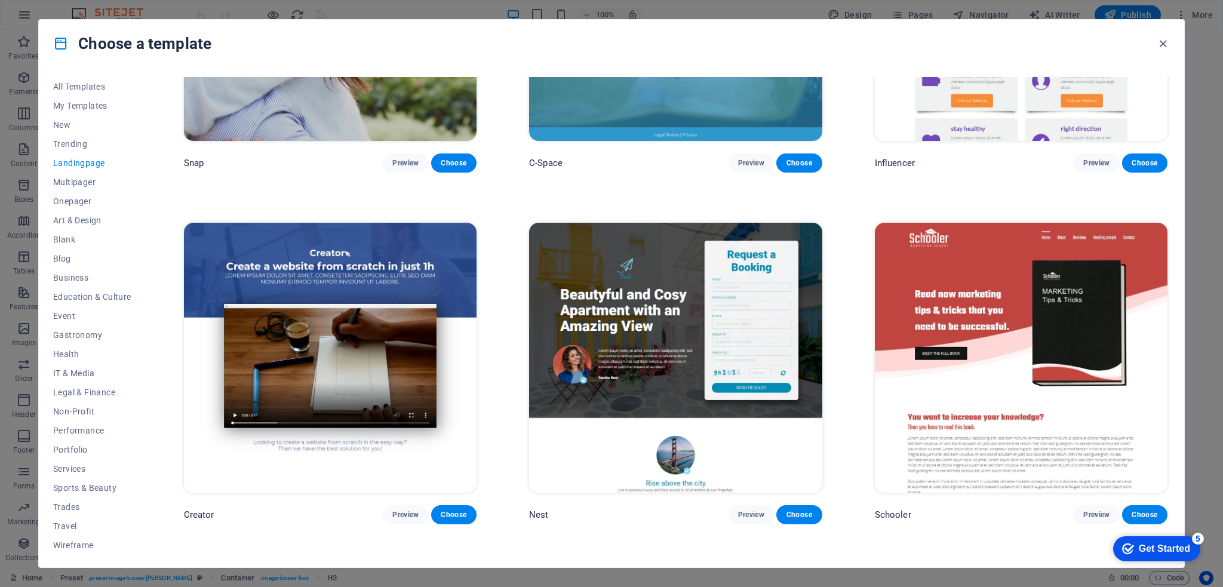
scroll to position [1376, 0]
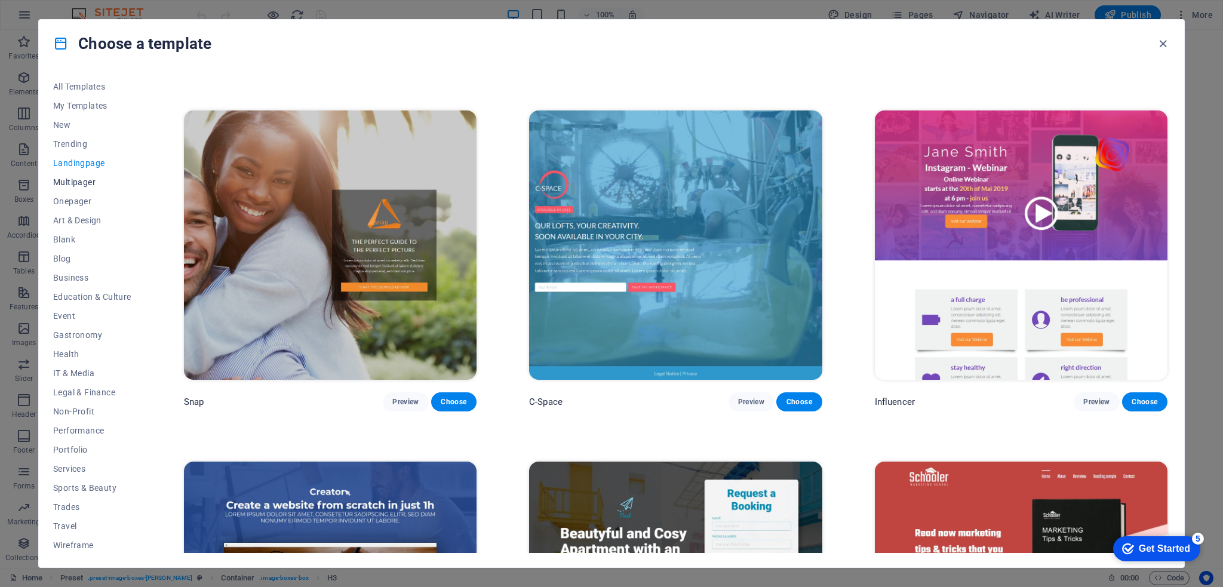
click at [69, 182] on span "Multipager" at bounding box center [92, 182] width 78 height 10
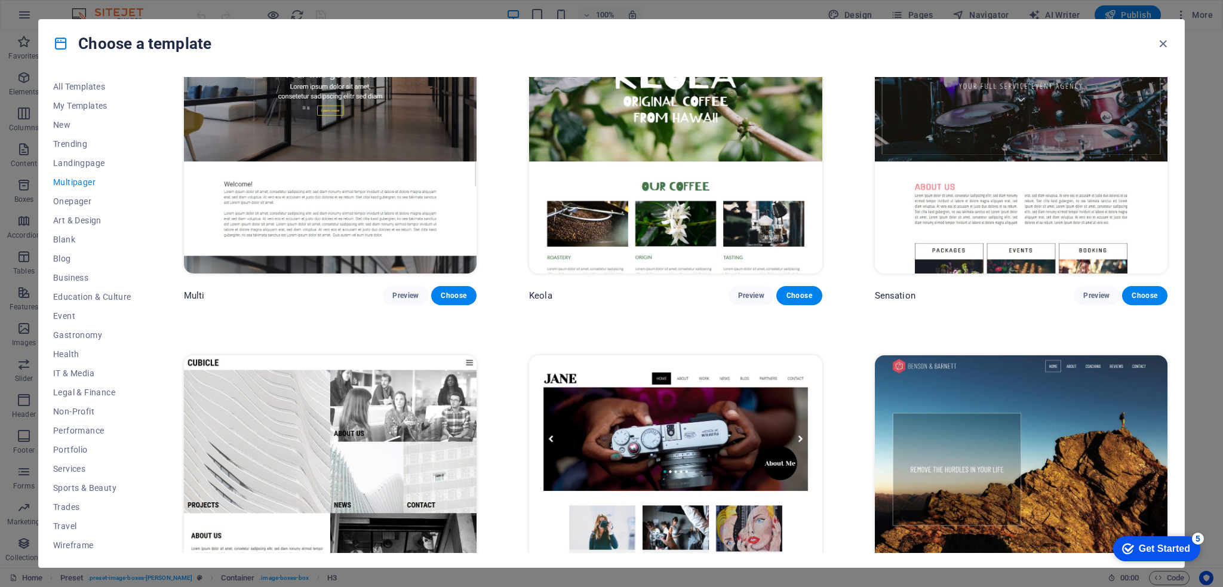
scroll to position [7185, 0]
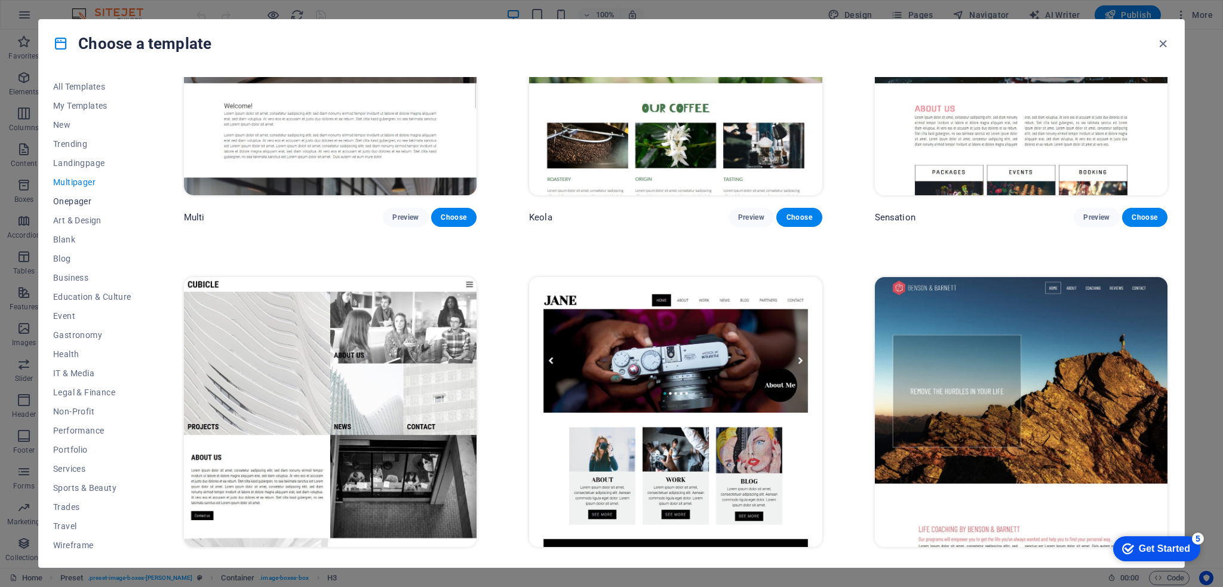
click at [72, 200] on span "Onepager" at bounding box center [92, 201] width 78 height 10
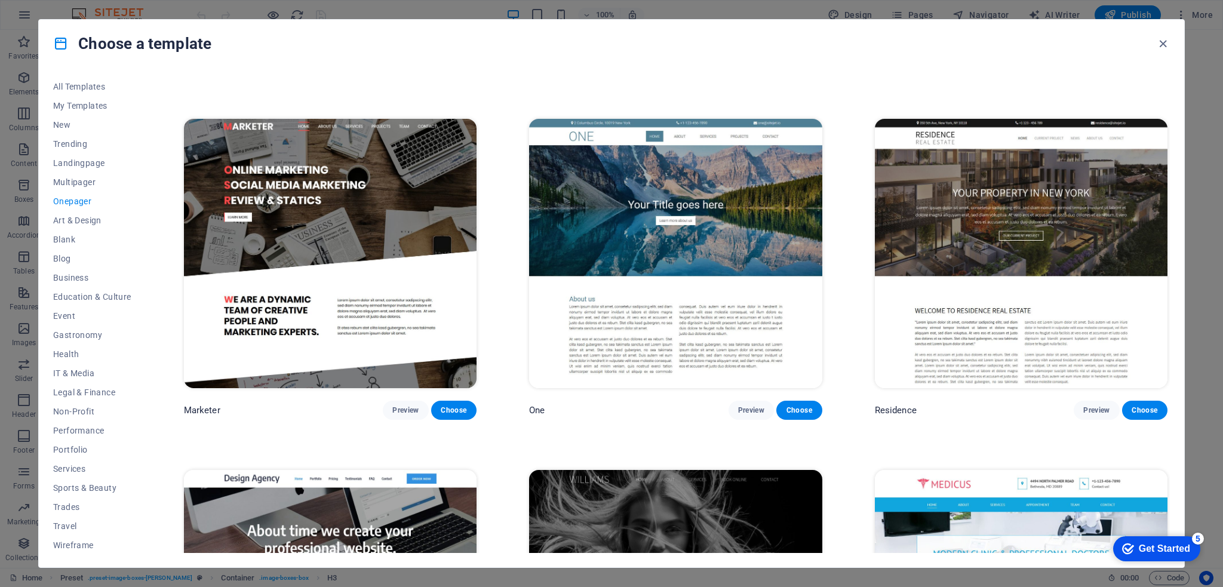
scroll to position [6991, 0]
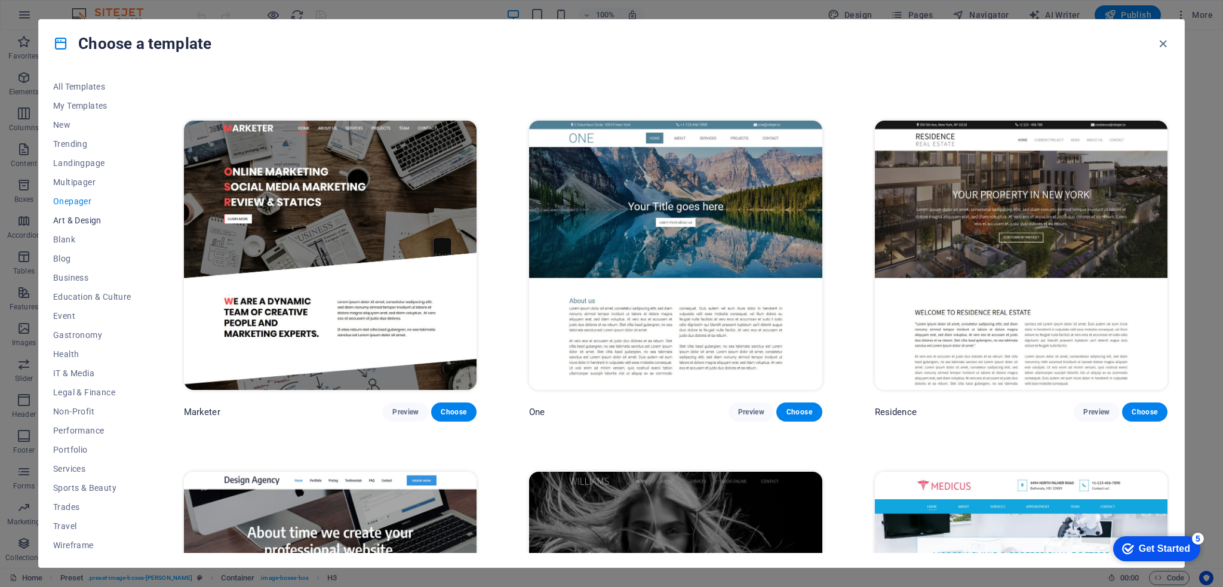
click at [59, 220] on span "Art & Design" at bounding box center [92, 221] width 78 height 10
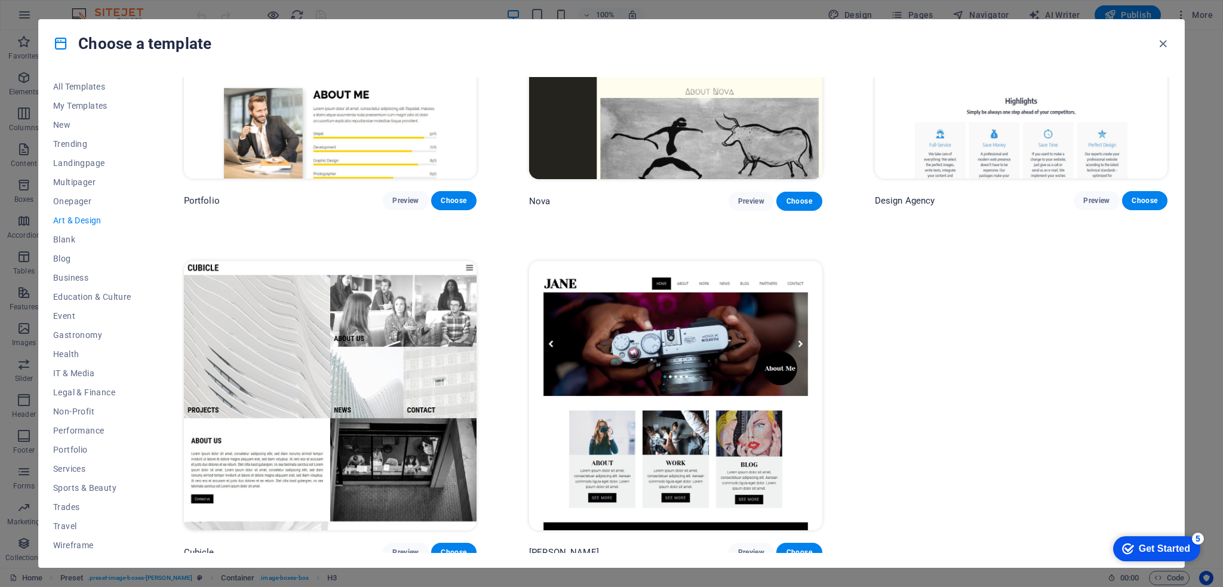
scroll to position [1228, 0]
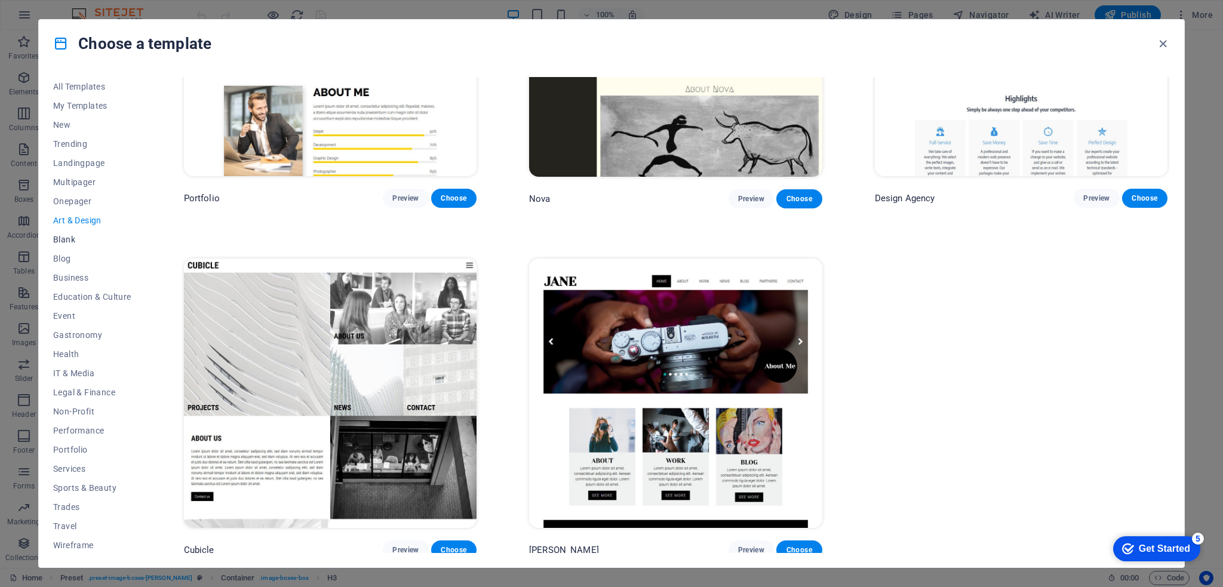
click at [60, 236] on span "Blank" at bounding box center [92, 240] width 78 height 10
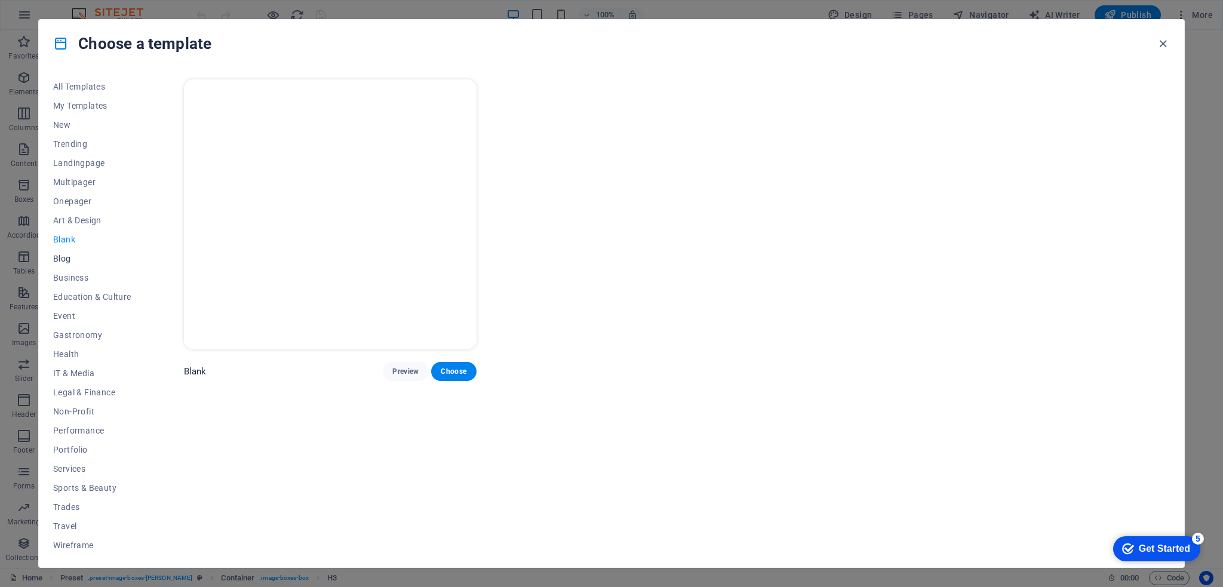
click at [65, 257] on span "Blog" at bounding box center [92, 259] width 78 height 10
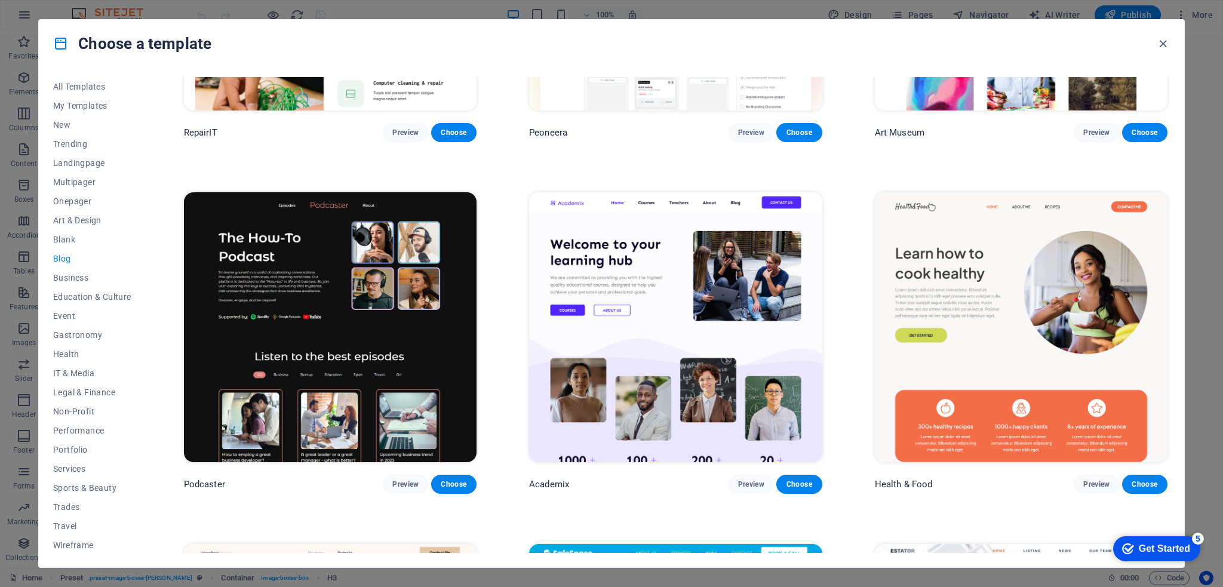
scroll to position [418, 0]
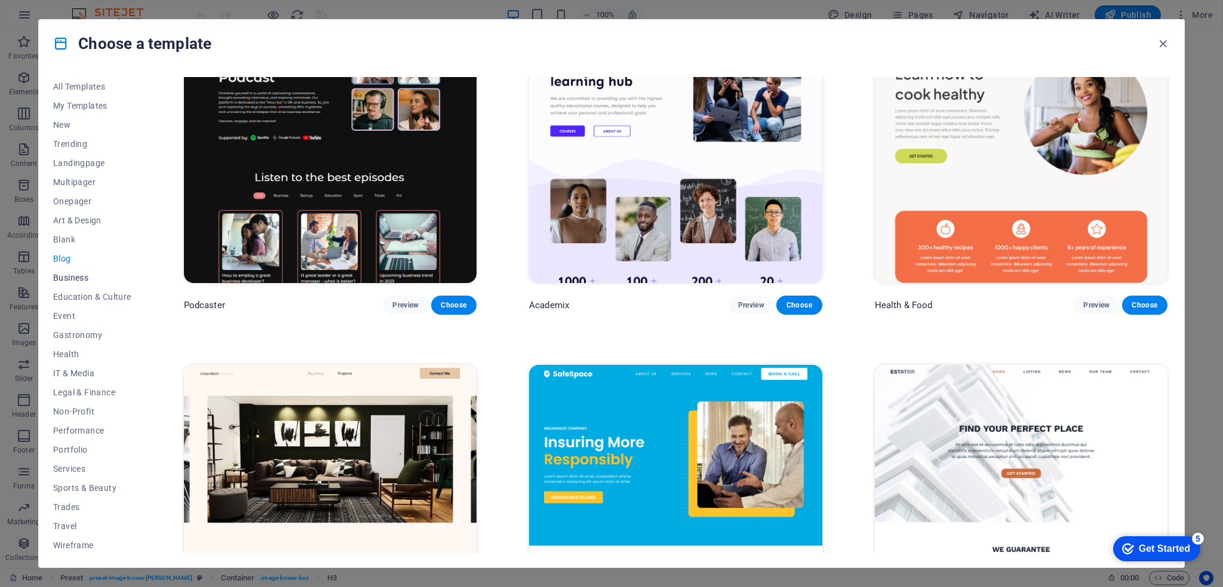
click at [62, 276] on span "Business" at bounding box center [92, 278] width 78 height 10
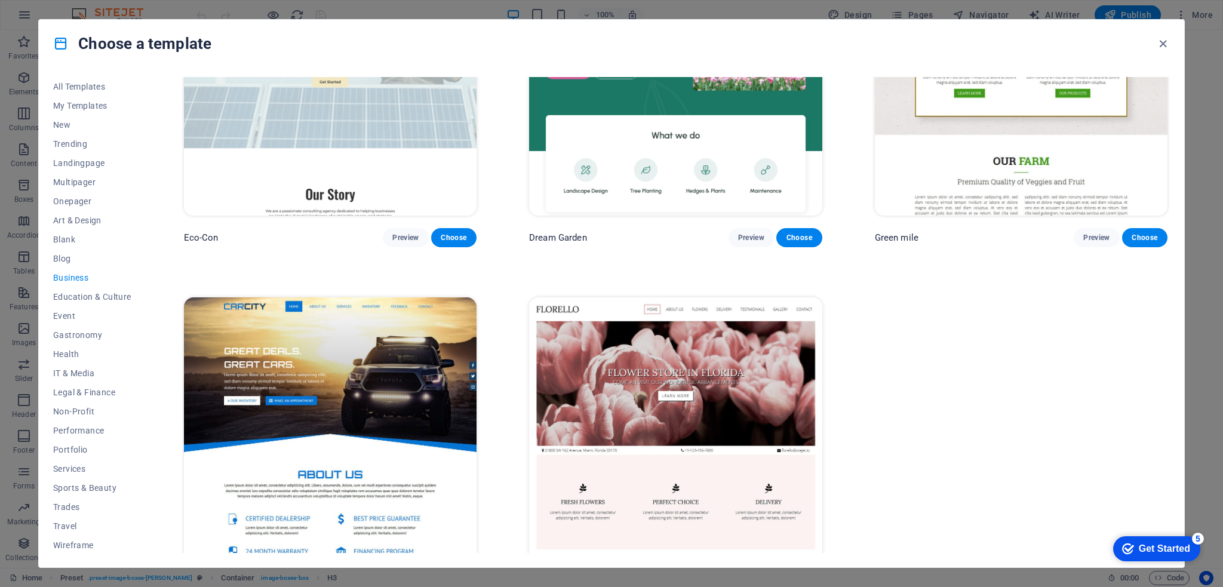
scroll to position [177, 0]
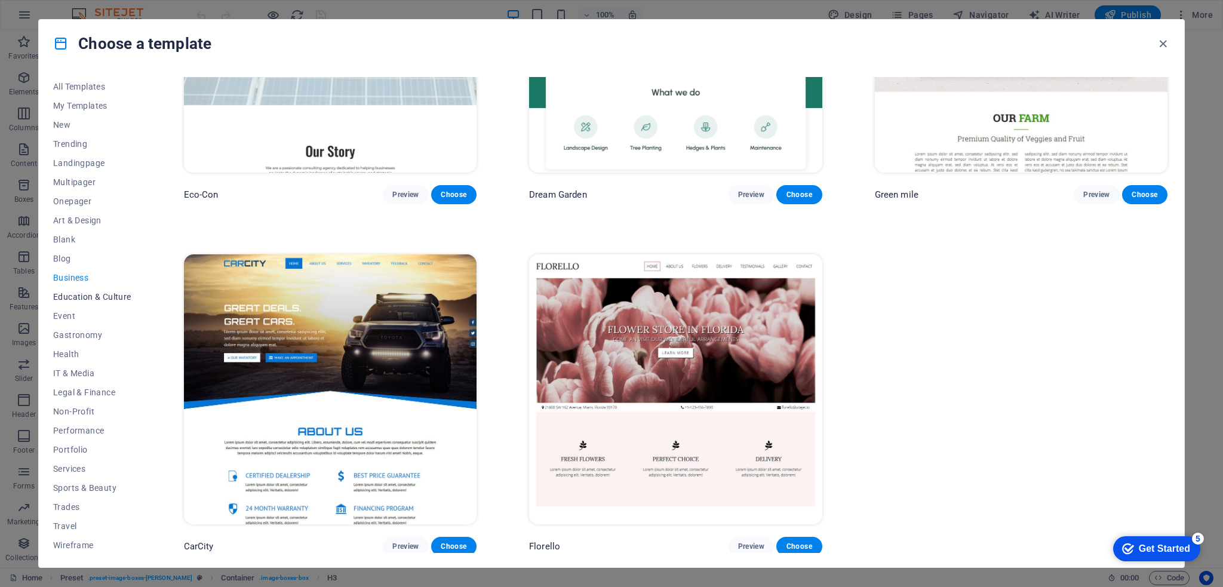
click at [69, 290] on button "Education & Culture" at bounding box center [92, 296] width 78 height 19
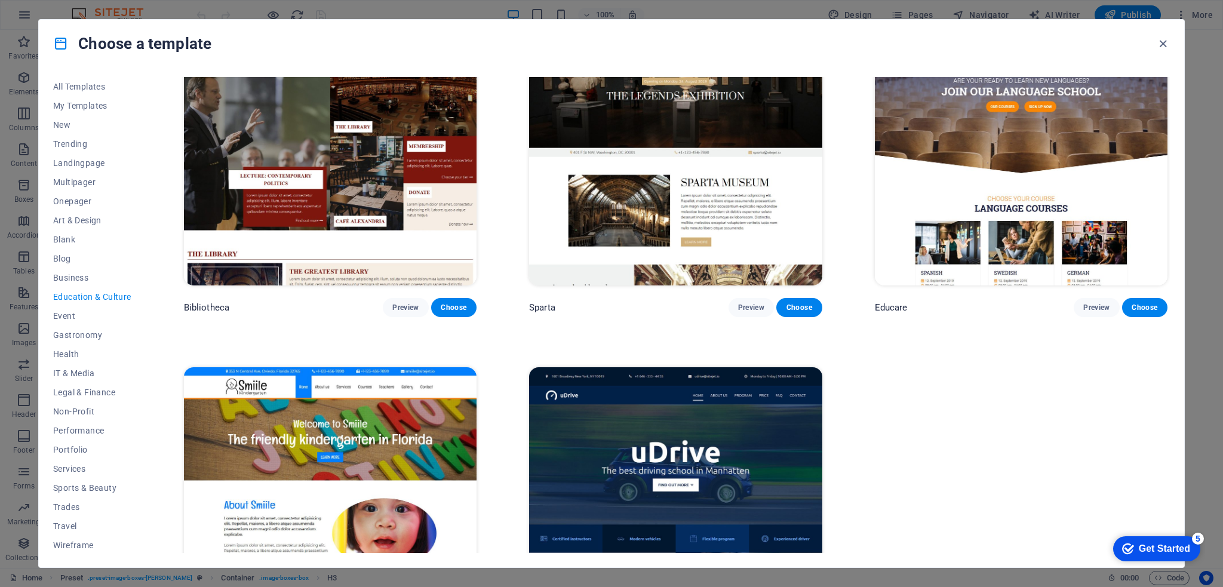
scroll to position [527, 0]
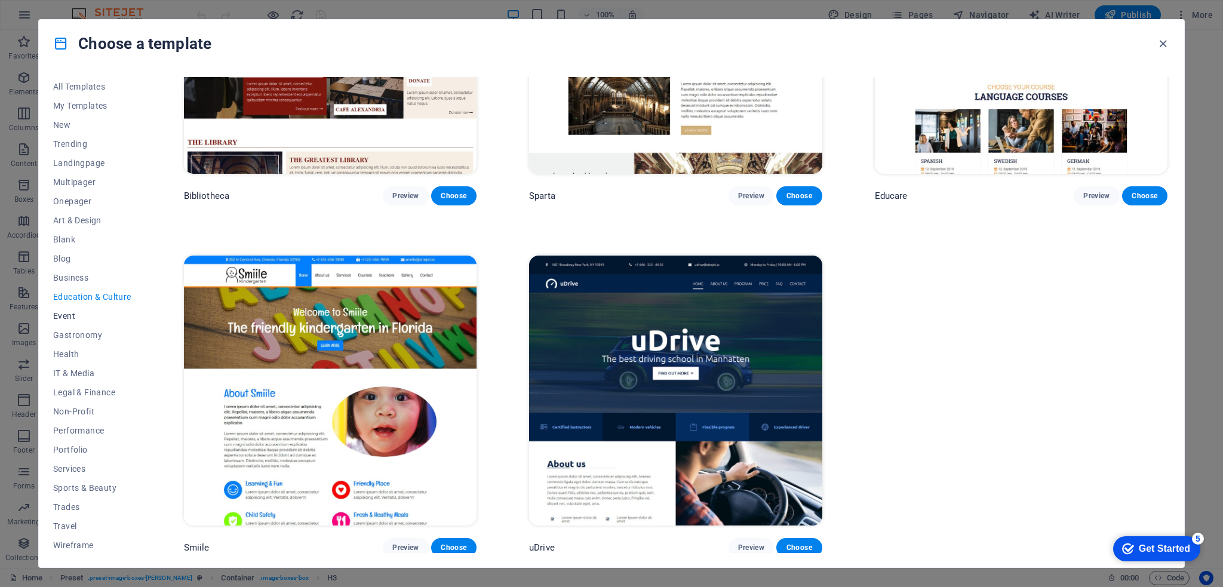
click at [53, 313] on span "Event" at bounding box center [92, 316] width 78 height 10
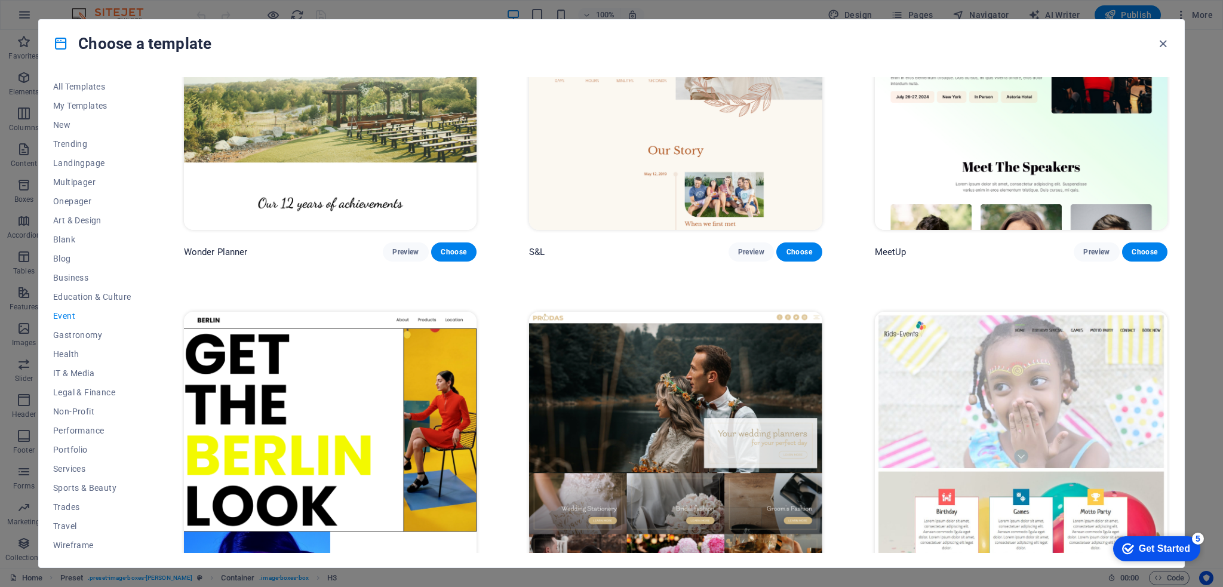
scroll to position [0, 0]
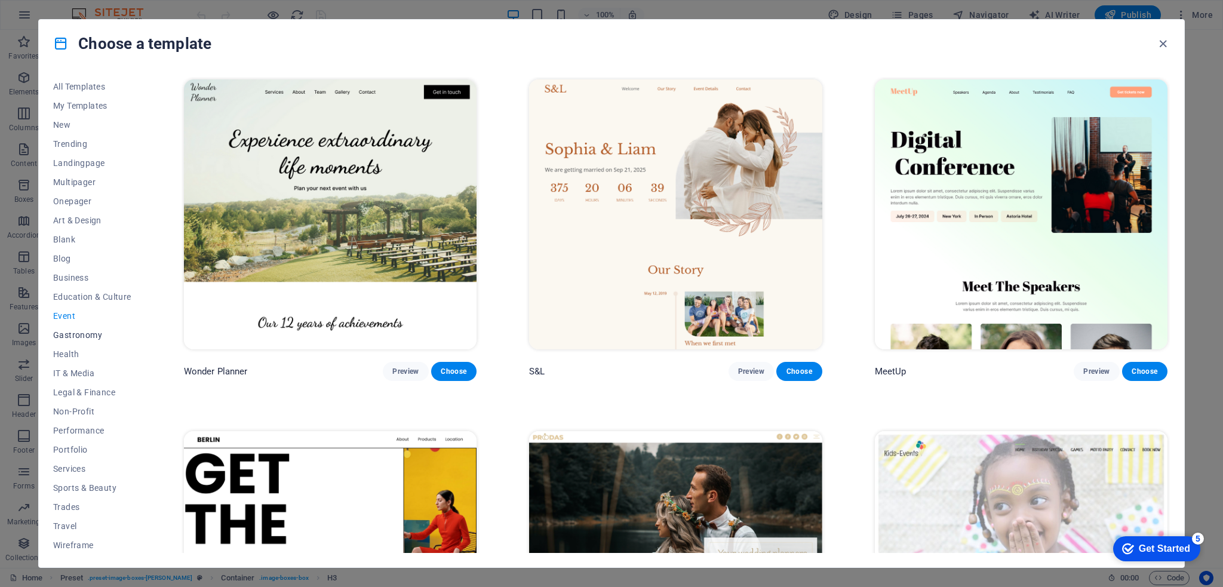
click at [66, 332] on span "Gastronomy" at bounding box center [92, 335] width 78 height 10
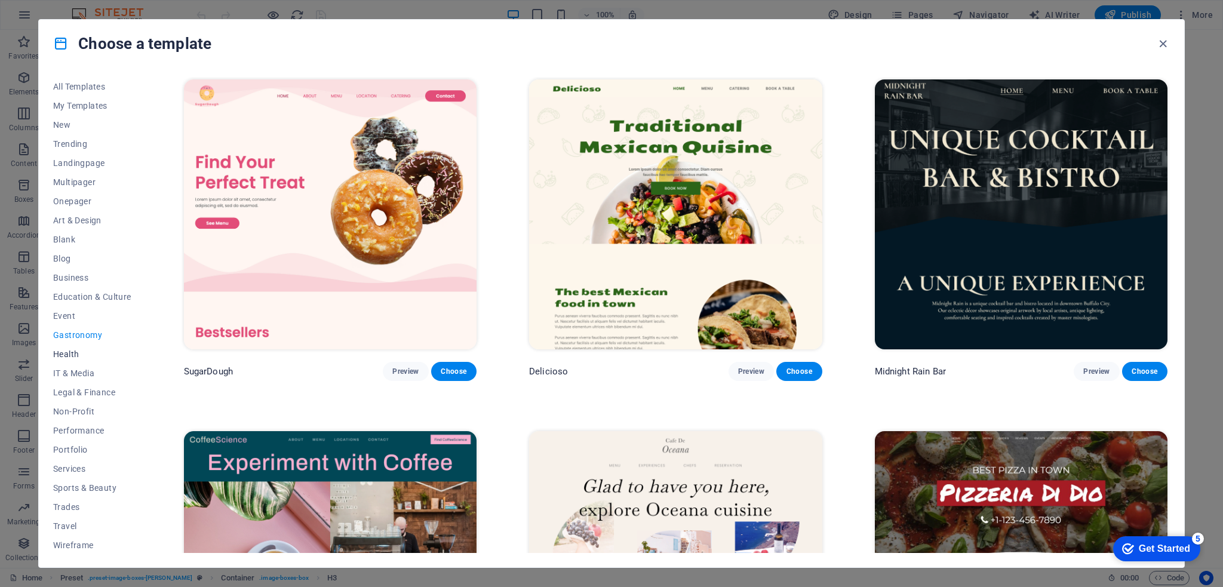
click at [75, 353] on span "Health" at bounding box center [92, 354] width 78 height 10
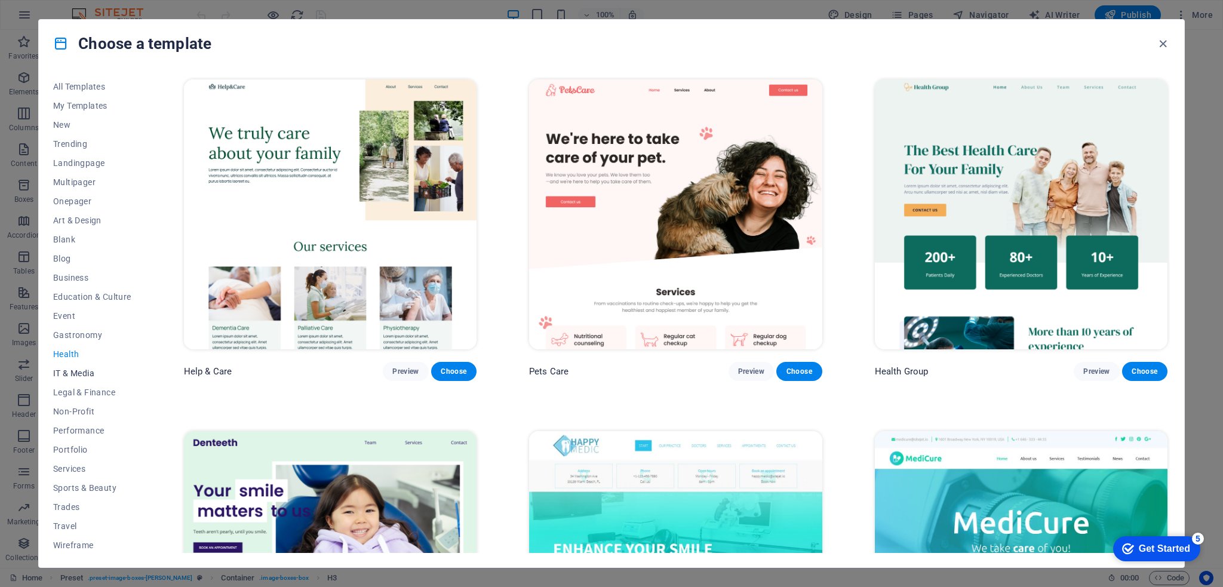
click at [73, 367] on button "IT & Media" at bounding box center [92, 373] width 78 height 19
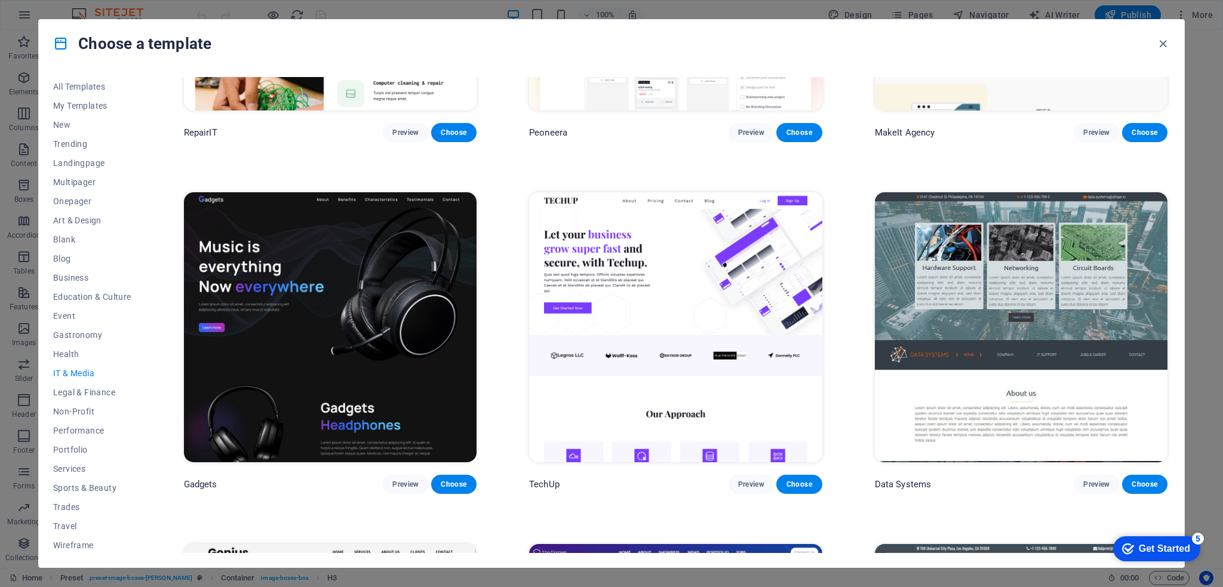
scroll to position [299, 0]
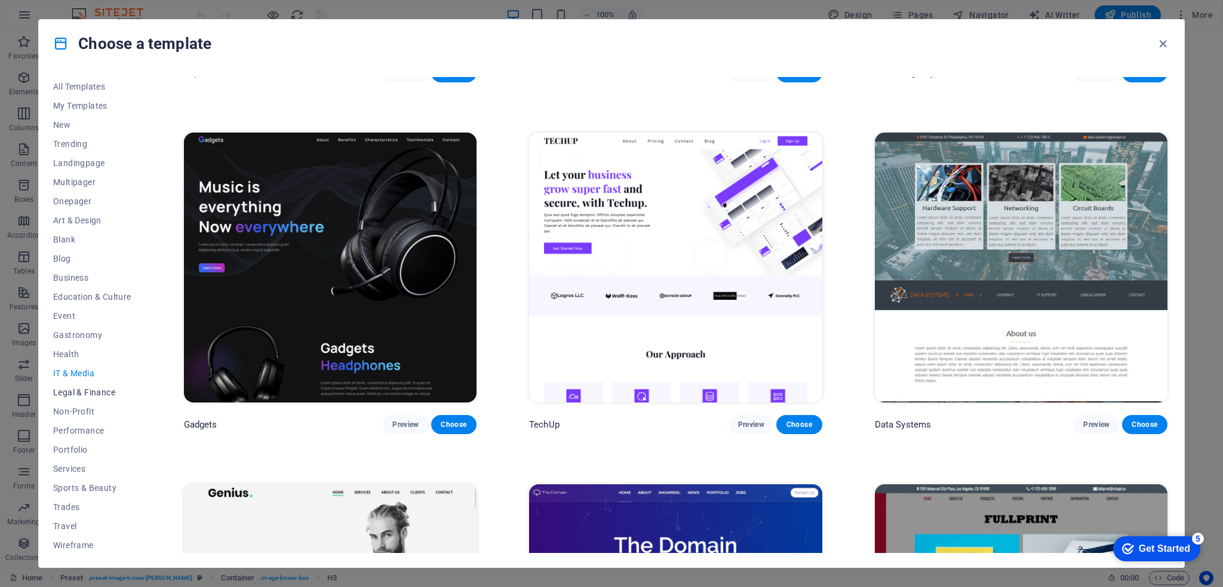
click at [90, 393] on span "Legal & Finance" at bounding box center [92, 392] width 78 height 10
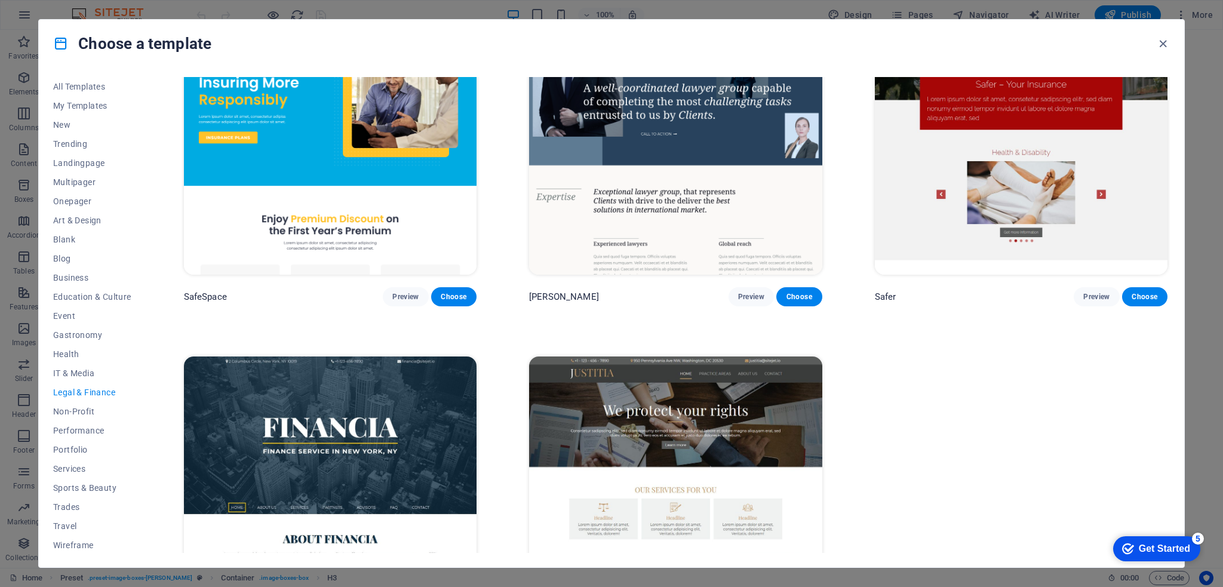
scroll to position [0, 0]
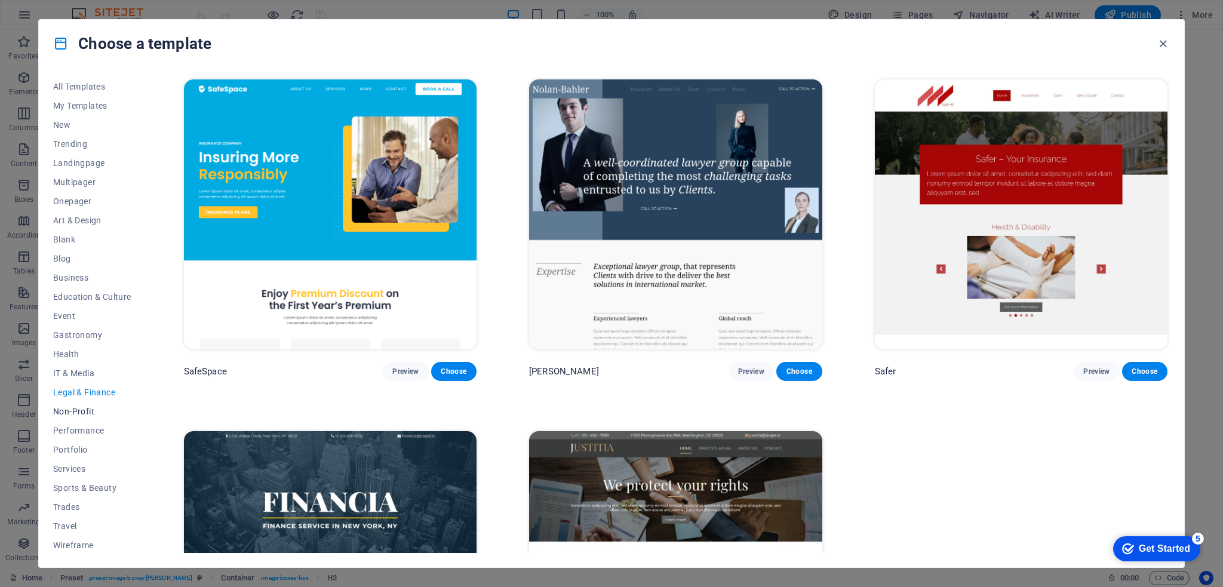
click at [54, 413] on span "Non-Profit" at bounding box center [92, 412] width 78 height 10
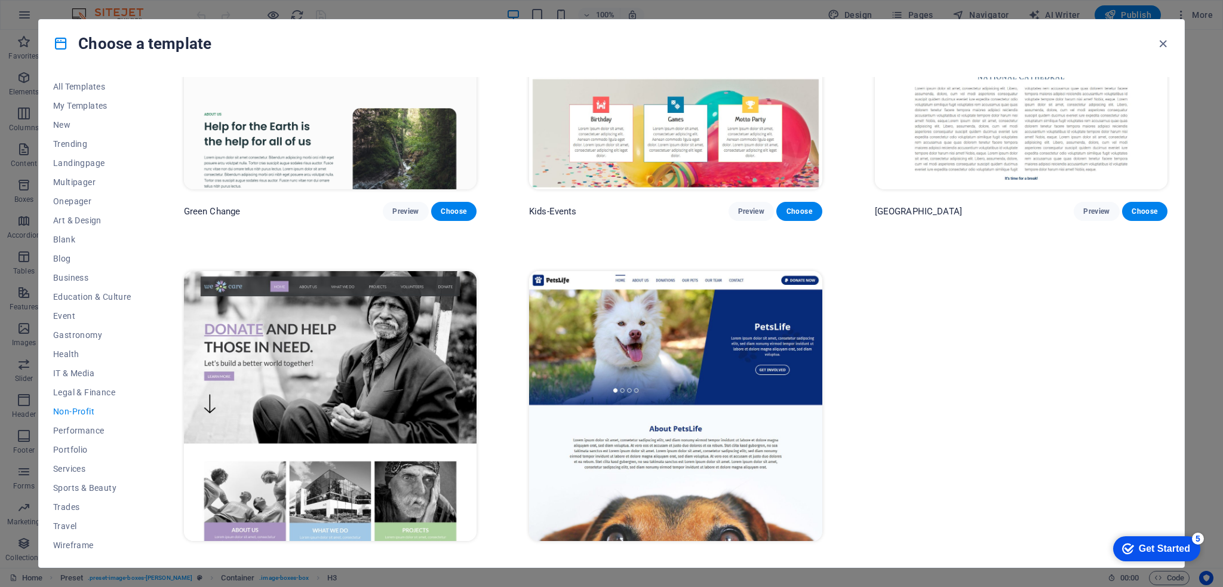
scroll to position [177, 0]
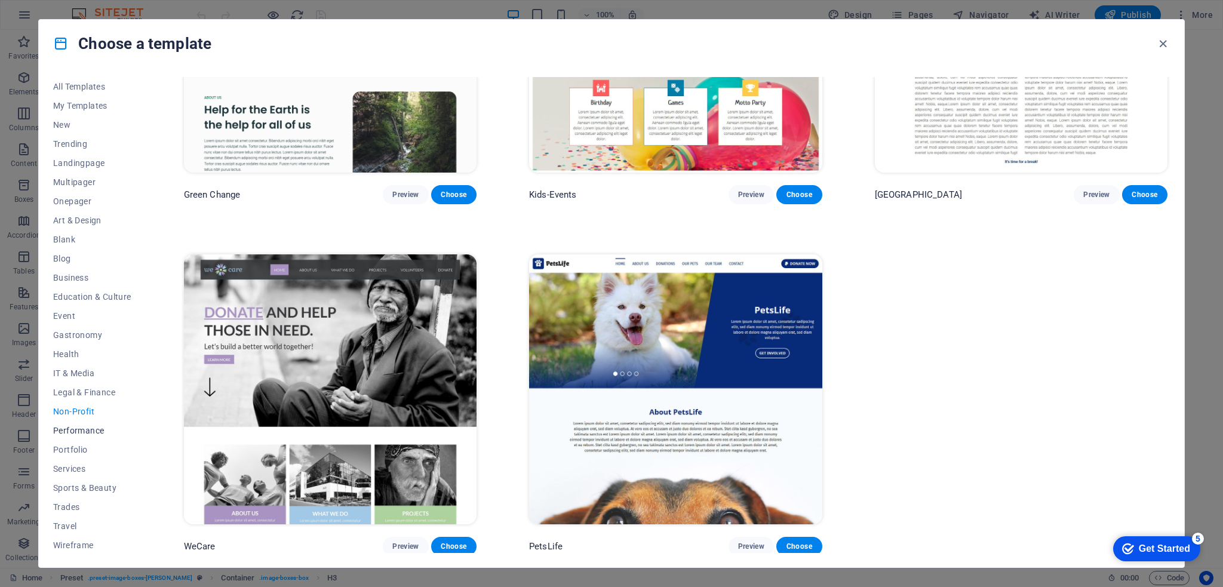
click at [63, 429] on span "Performance" at bounding box center [92, 431] width 78 height 10
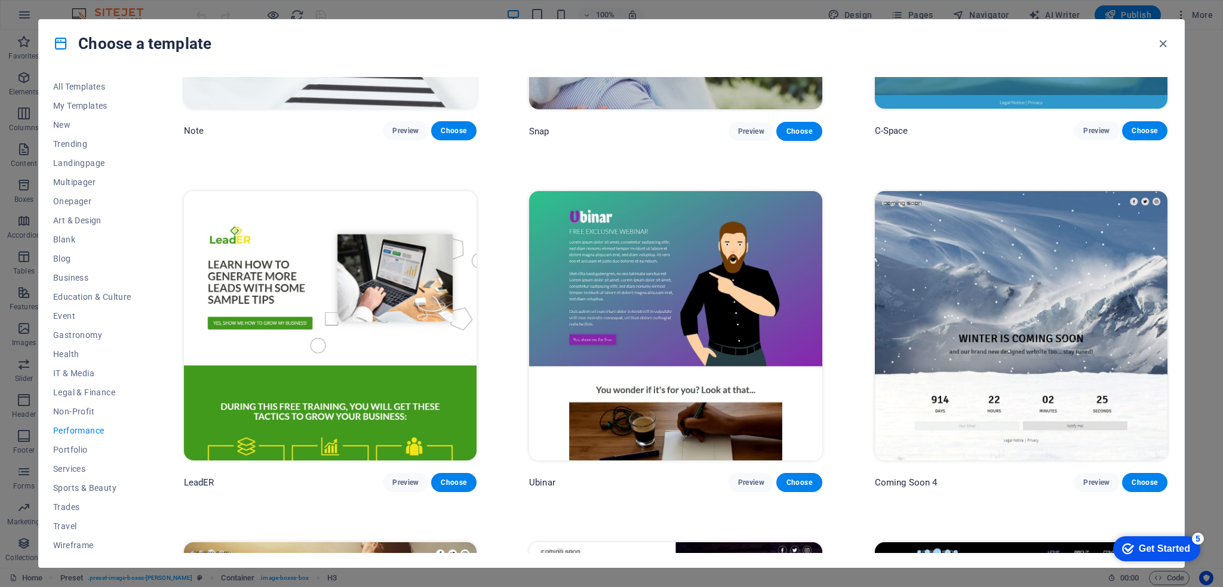
scroll to position [1313, 0]
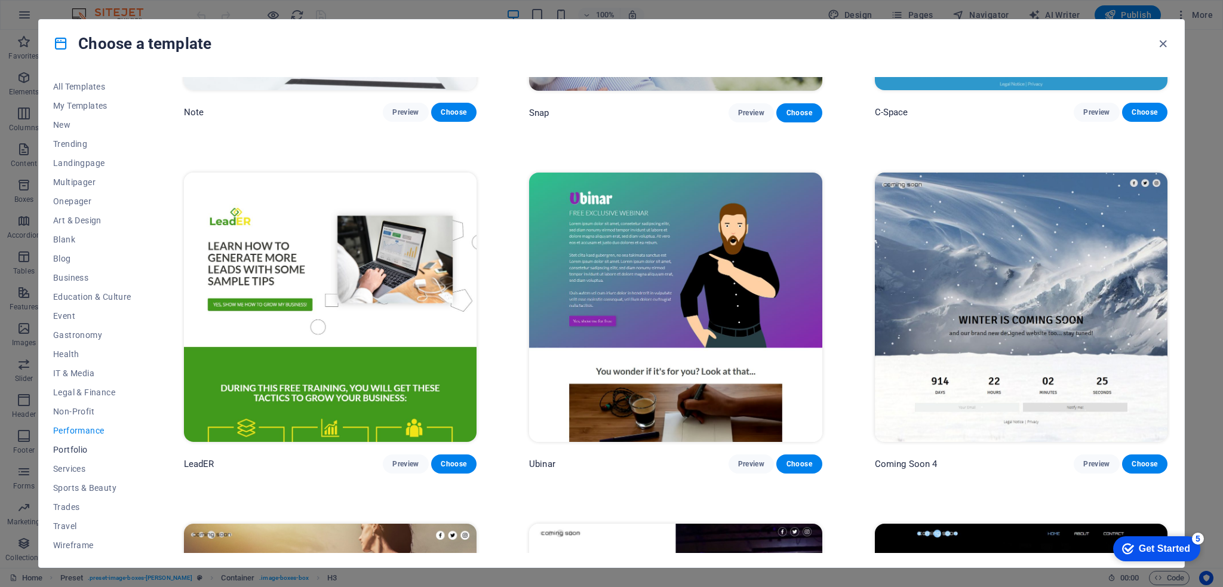
click at [57, 446] on span "Portfolio" at bounding box center [92, 450] width 78 height 10
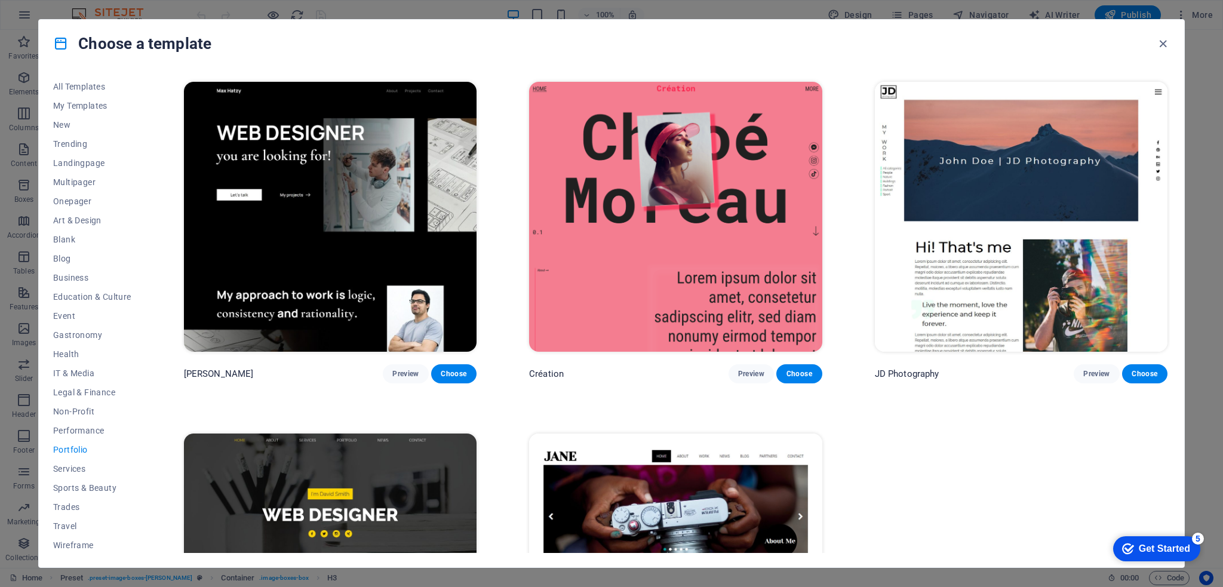
scroll to position [358, 0]
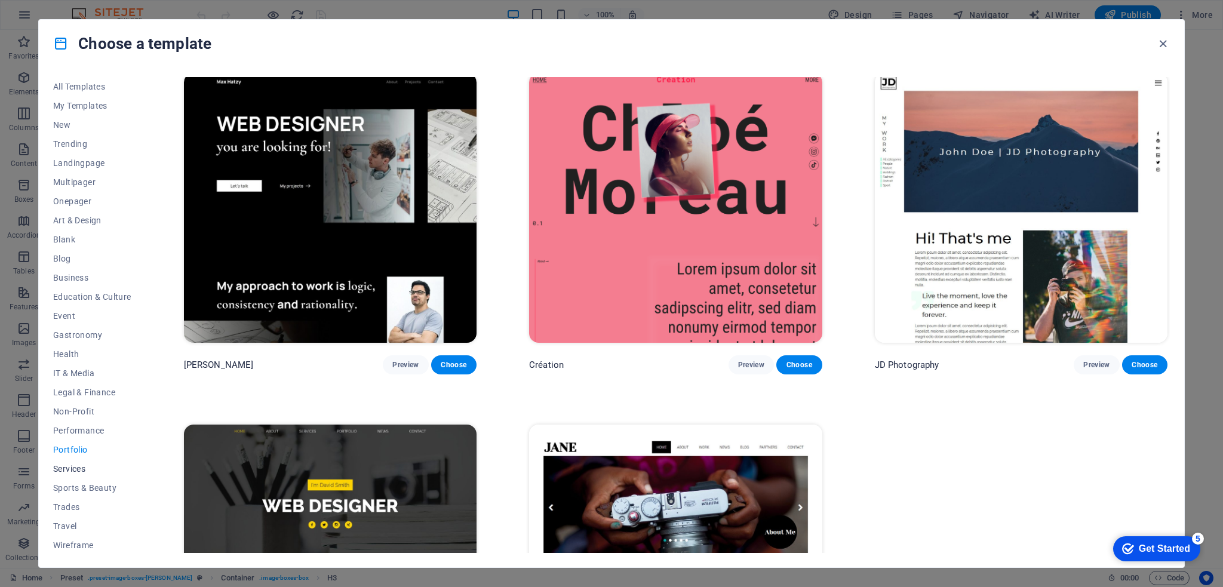
click at [70, 470] on span "Services" at bounding box center [92, 469] width 78 height 10
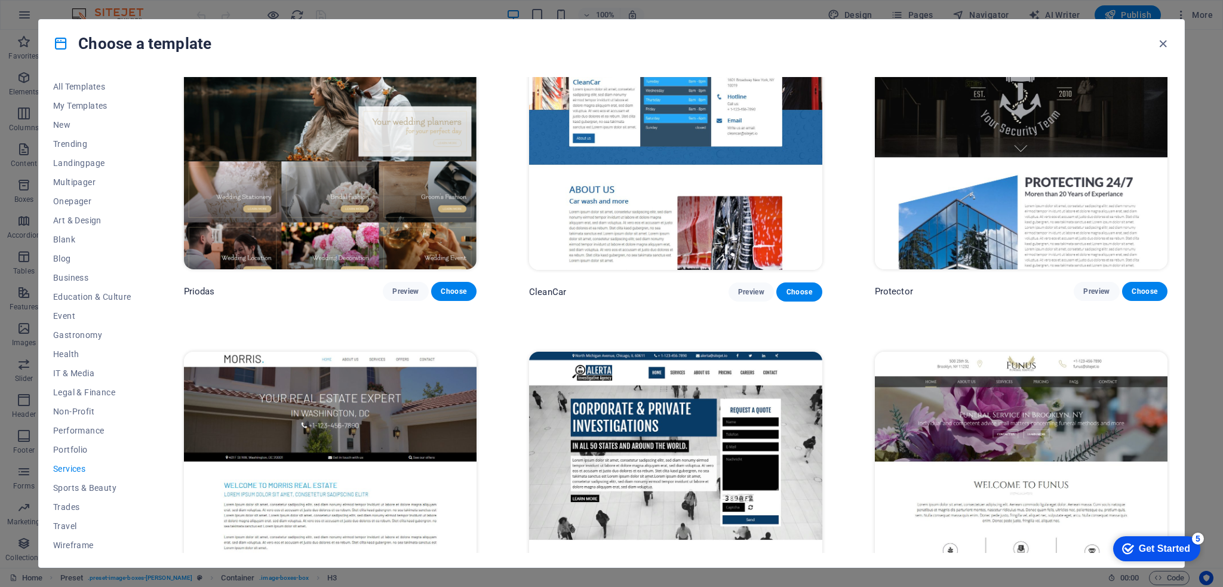
scroll to position [1433, 0]
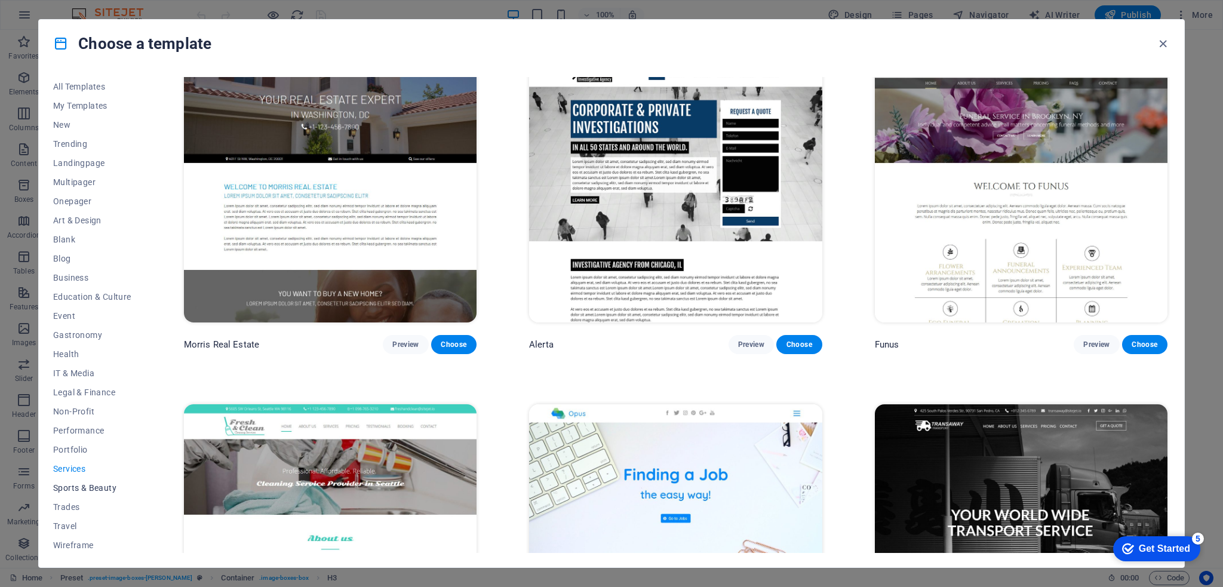
click at [61, 484] on span "Sports & Beauty" at bounding box center [92, 488] width 78 height 10
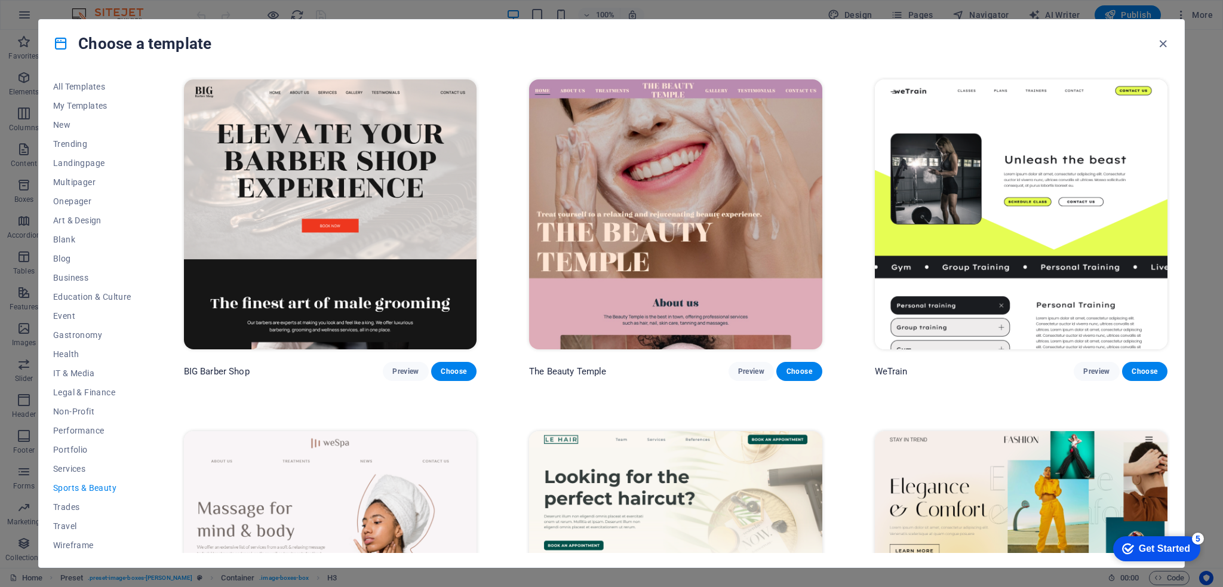
scroll to position [1, 0]
click at [61, 507] on span "Trades" at bounding box center [92, 506] width 78 height 10
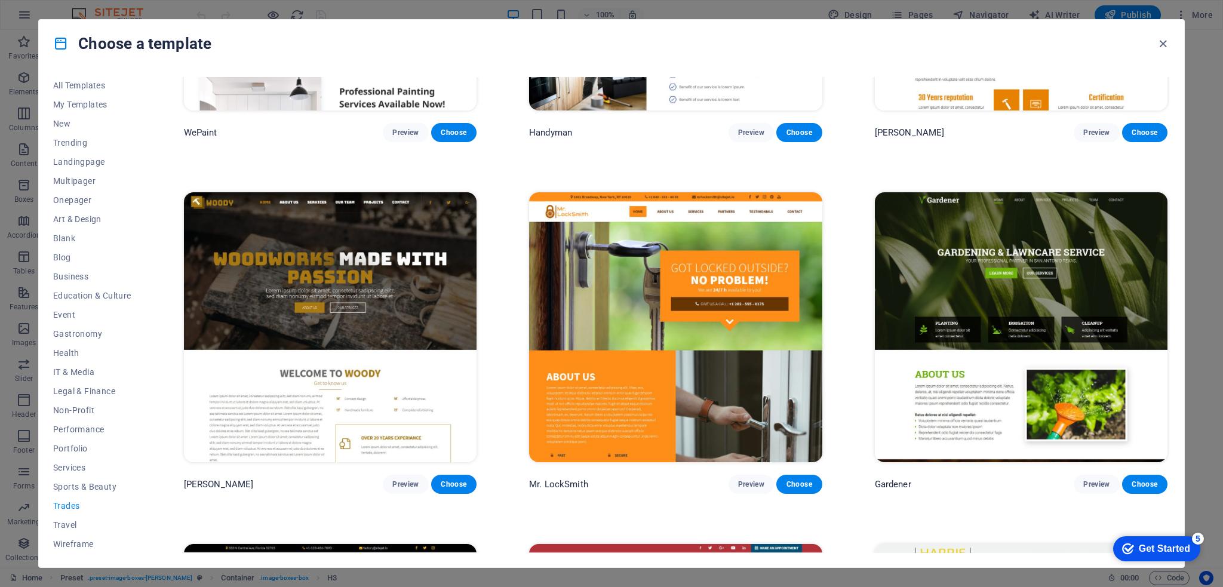
scroll to position [527, 0]
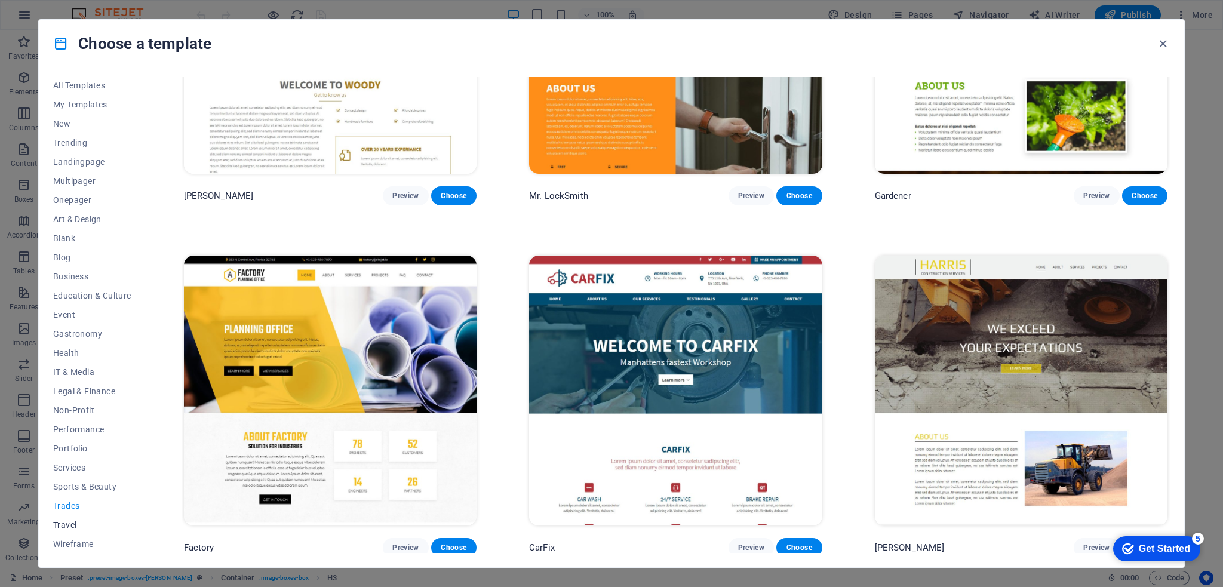
click at [72, 522] on span "Travel" at bounding box center [92, 525] width 78 height 10
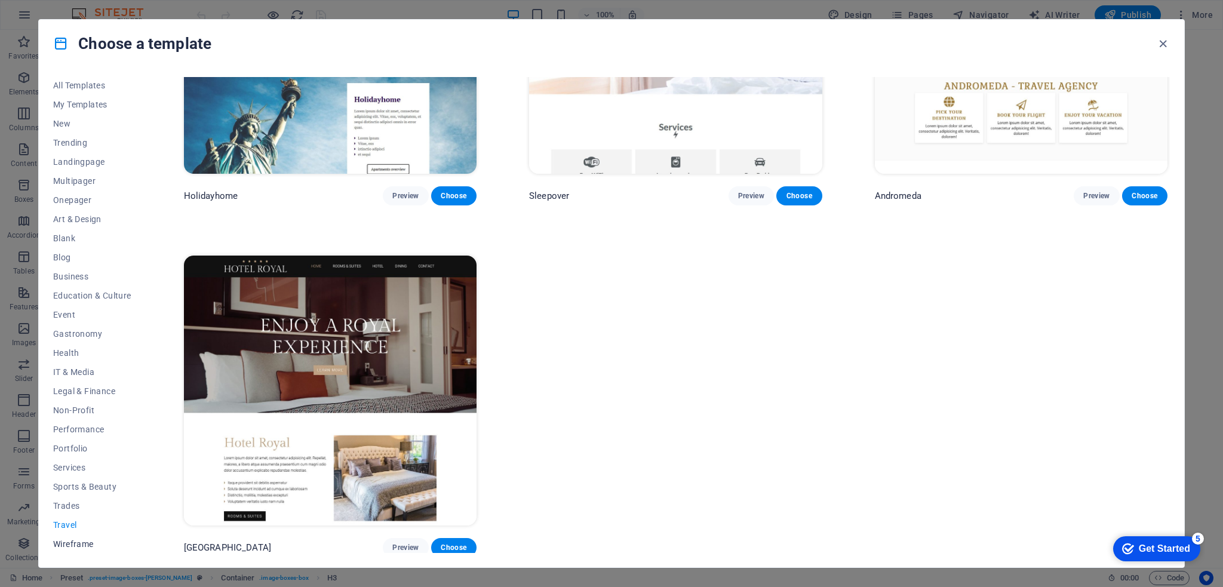
click at [79, 545] on span "Wireframe" at bounding box center [92, 544] width 78 height 10
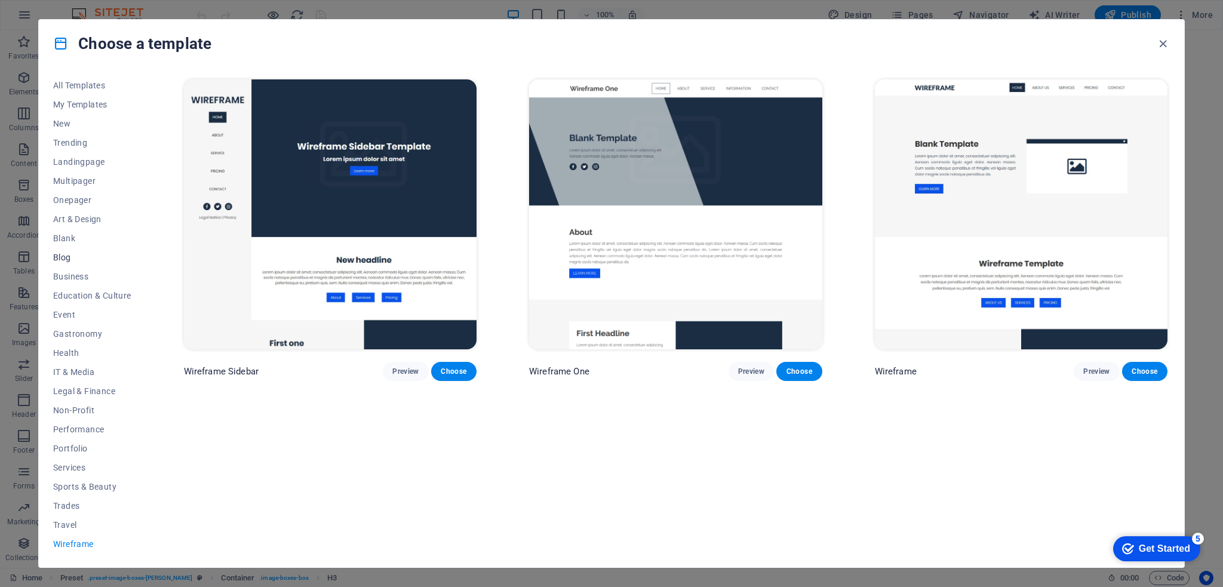
scroll to position [0, 0]
click at [69, 103] on span "My Templates" at bounding box center [92, 106] width 78 height 10
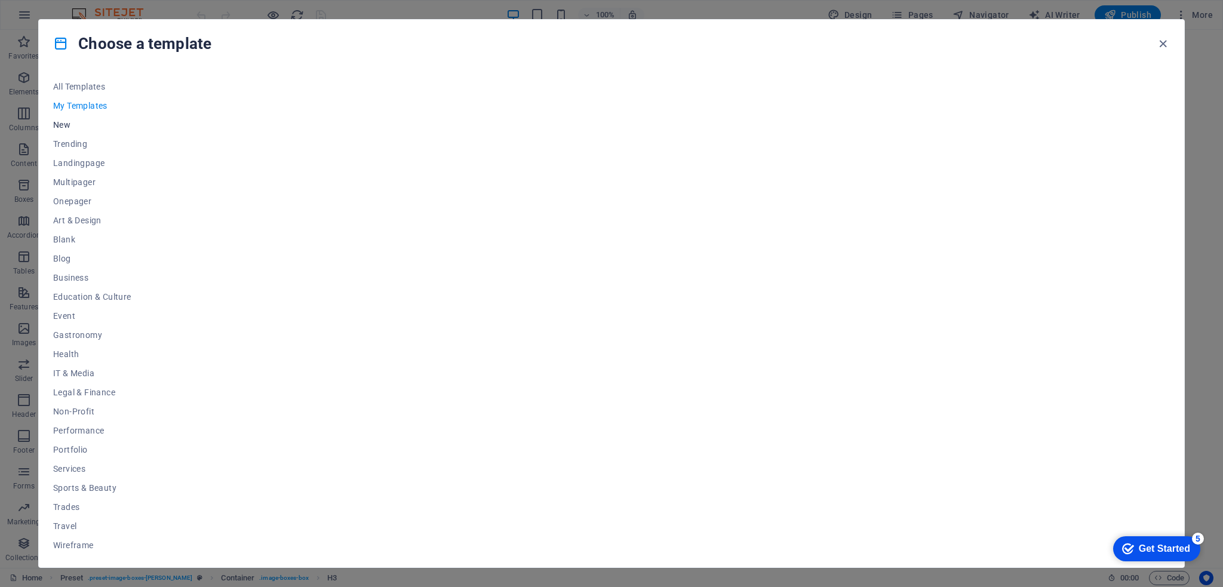
click at [61, 122] on span "New" at bounding box center [92, 125] width 78 height 10
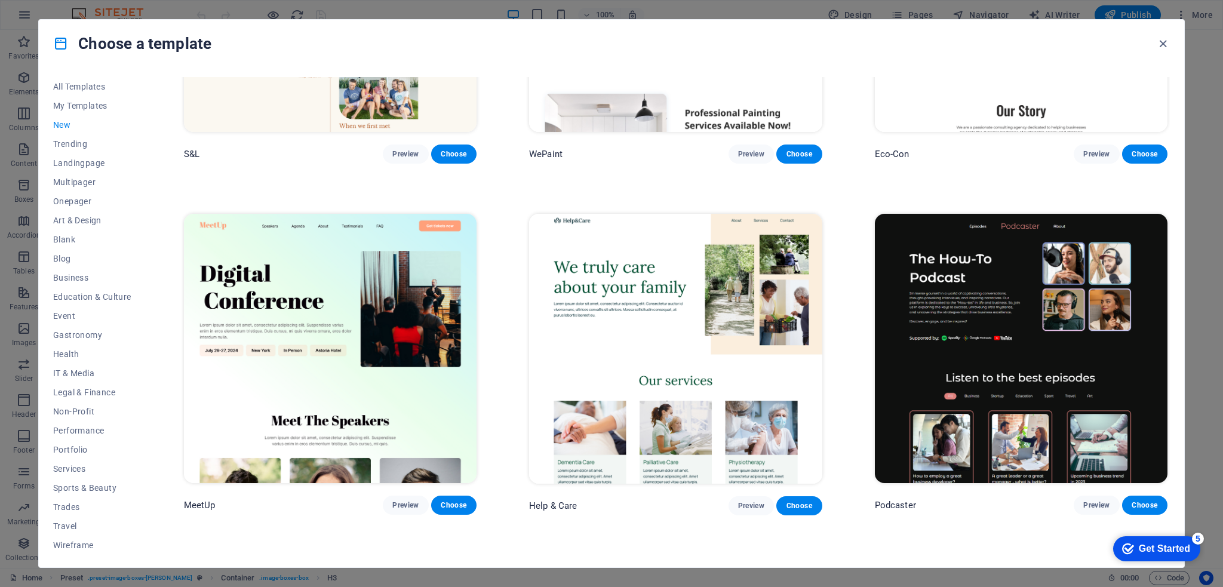
scroll to position [869, 0]
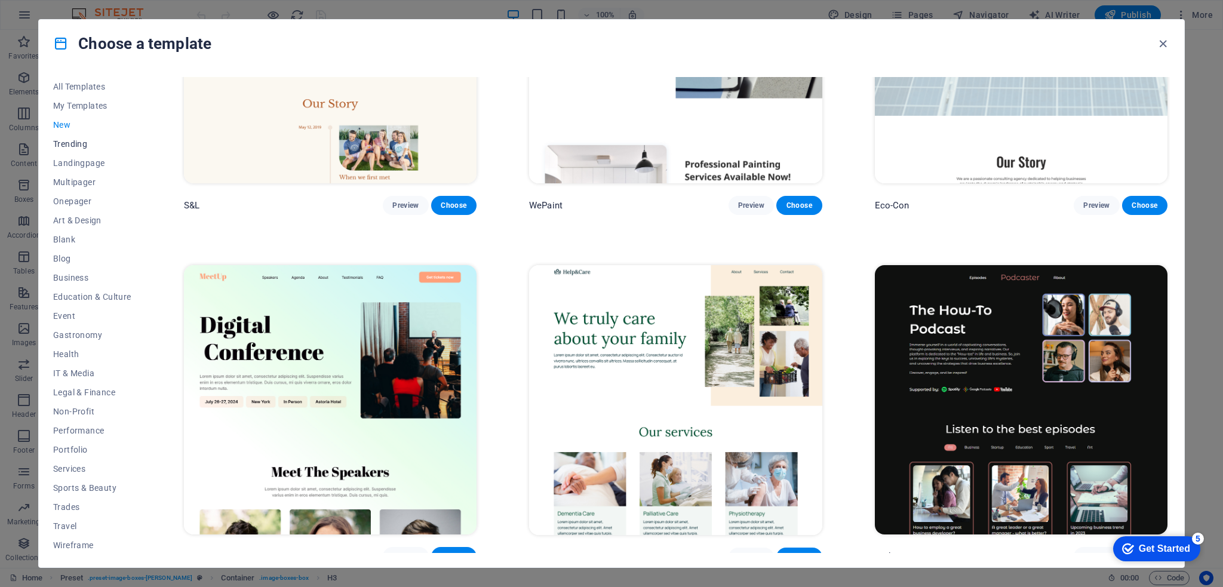
click at [73, 140] on span "Trending" at bounding box center [92, 144] width 78 height 10
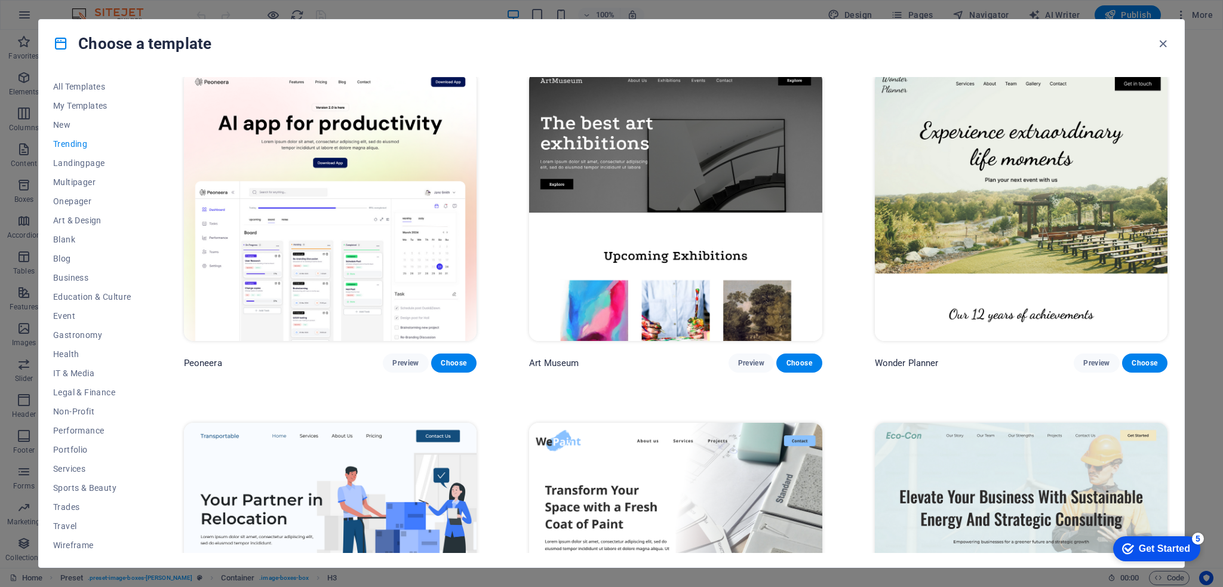
scroll to position [0, 0]
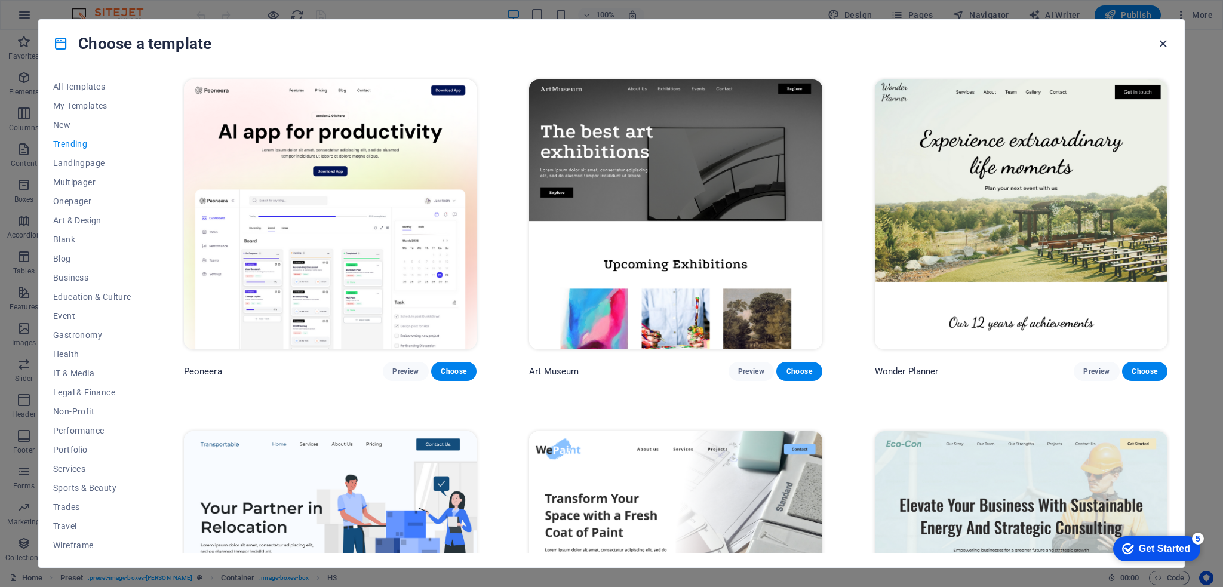
click at [1158, 41] on icon "button" at bounding box center [1163, 44] width 14 height 14
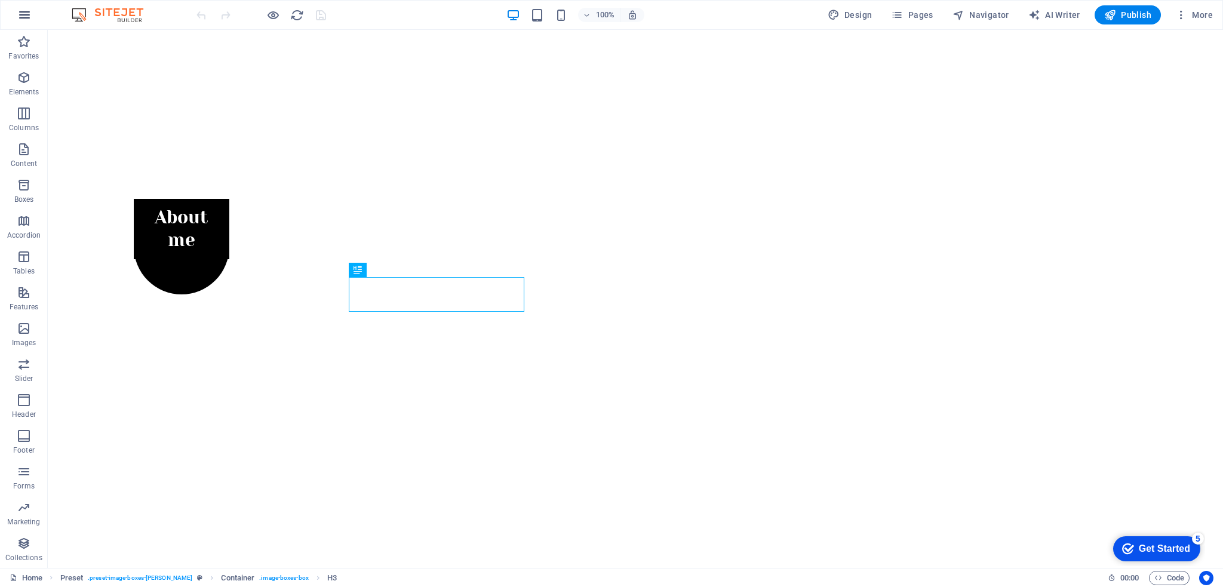
click at [26, 16] on icon "button" at bounding box center [24, 15] width 14 height 14
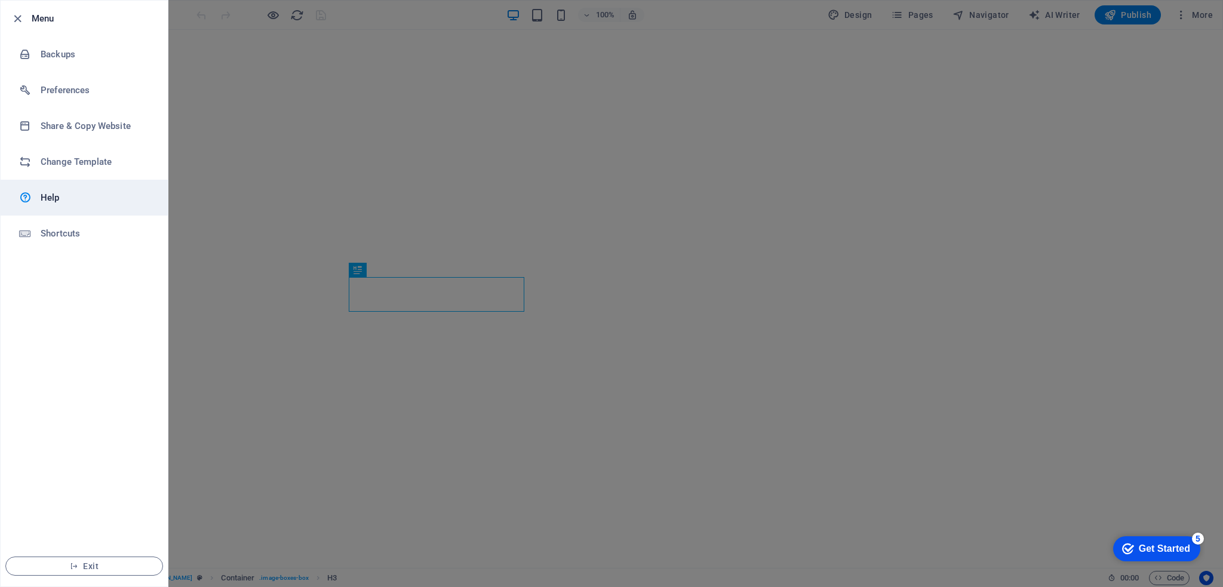
click at [48, 195] on h6 "Help" at bounding box center [96, 197] width 110 height 14
click at [17, 19] on icon "button" at bounding box center [18, 19] width 14 height 14
